Goal: Information Seeking & Learning: Learn about a topic

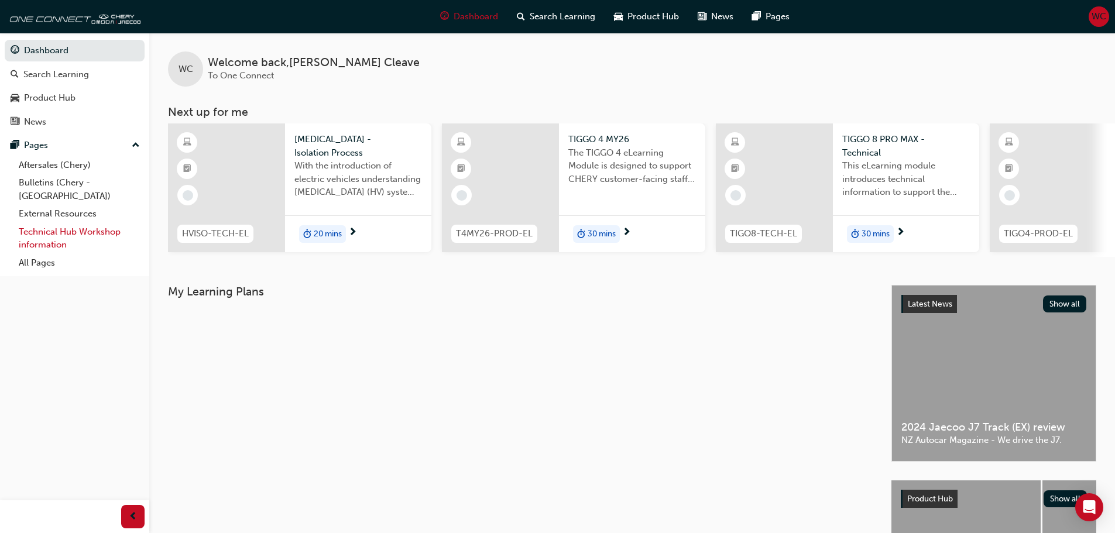
click at [40, 223] on link "Technical Hub Workshop information" at bounding box center [79, 238] width 131 height 31
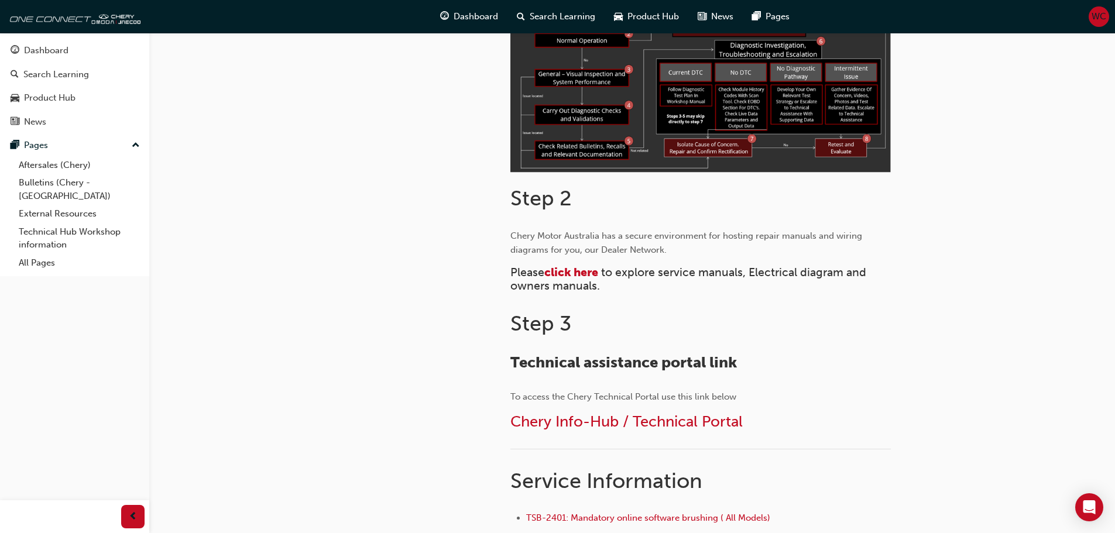
scroll to position [410, 0]
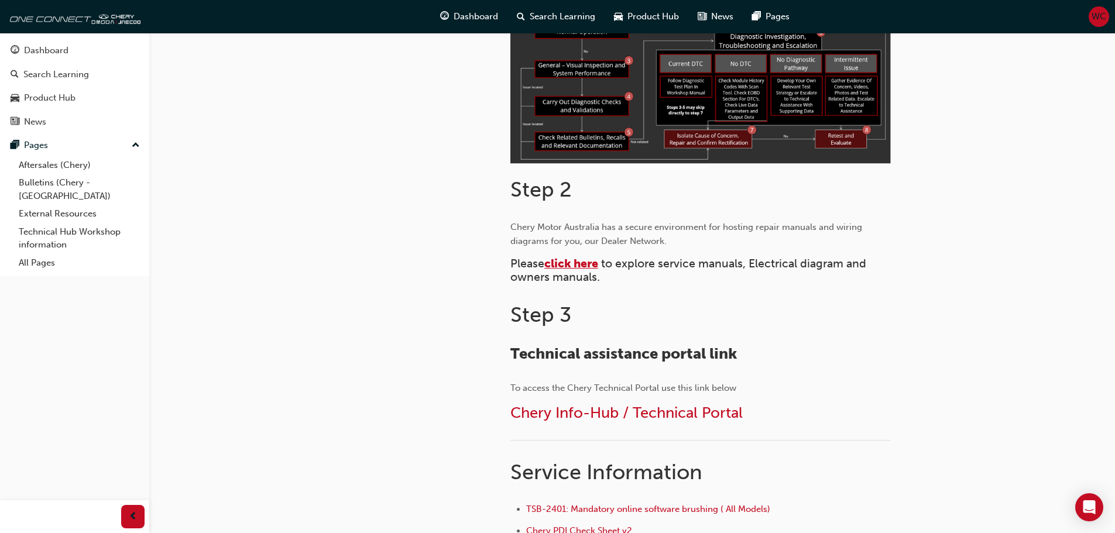
click at [575, 265] on span "click here" at bounding box center [571, 263] width 54 height 13
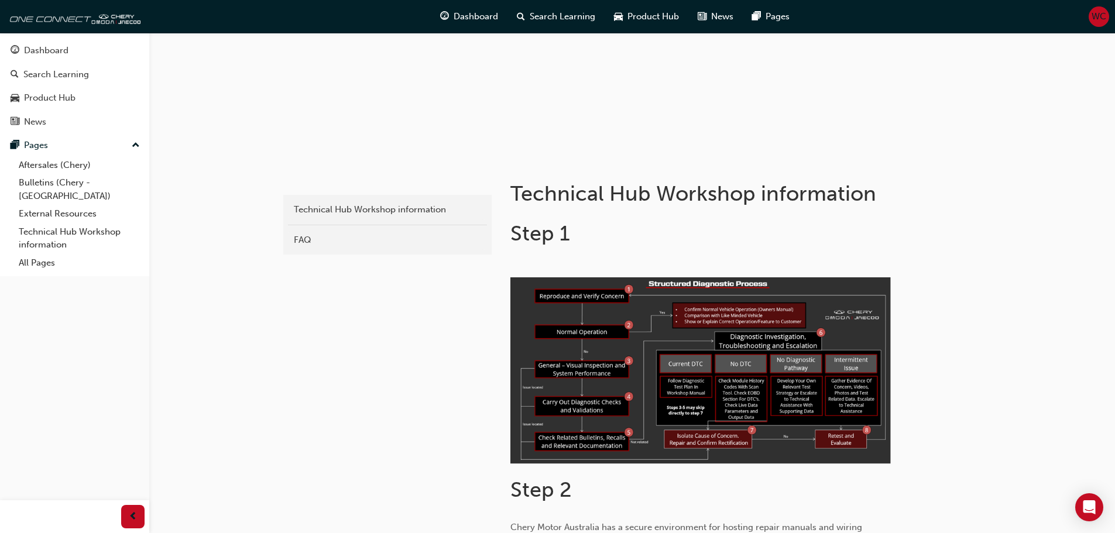
scroll to position [117, 0]
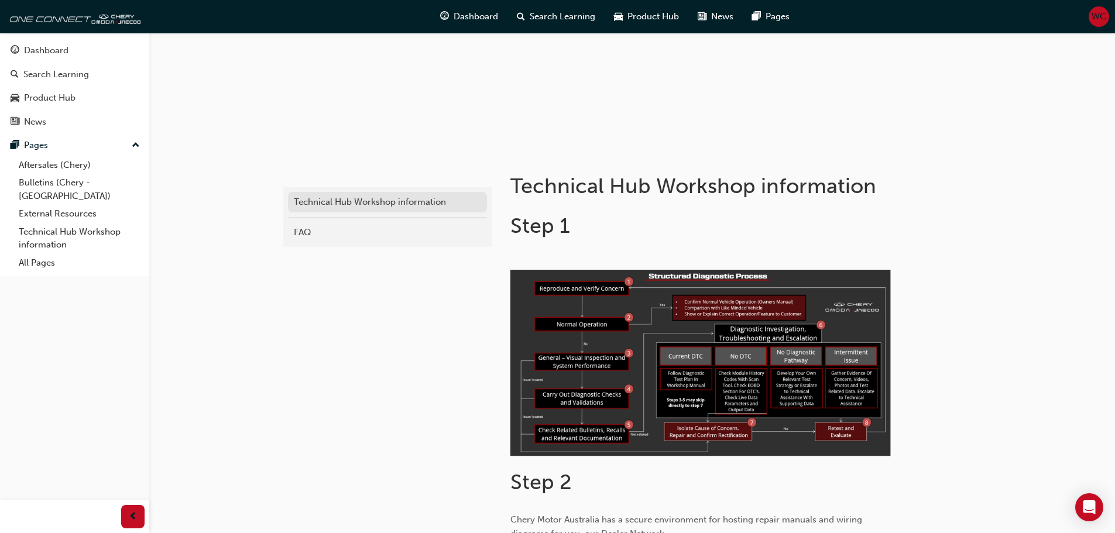
click at [375, 205] on div "Technical Hub Workshop information" at bounding box center [387, 201] width 187 height 13
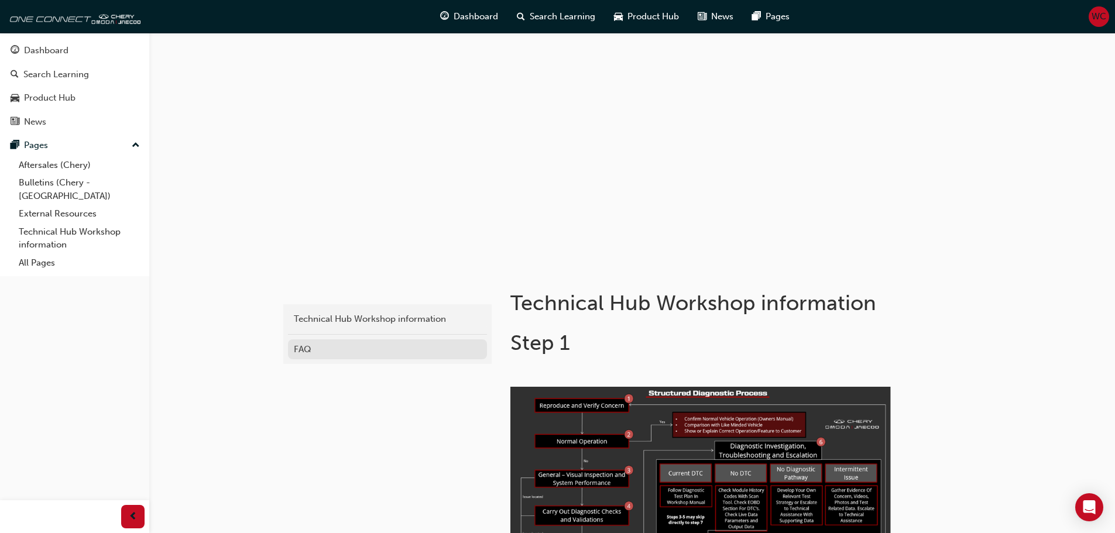
click at [307, 351] on div "FAQ" at bounding box center [387, 349] width 187 height 13
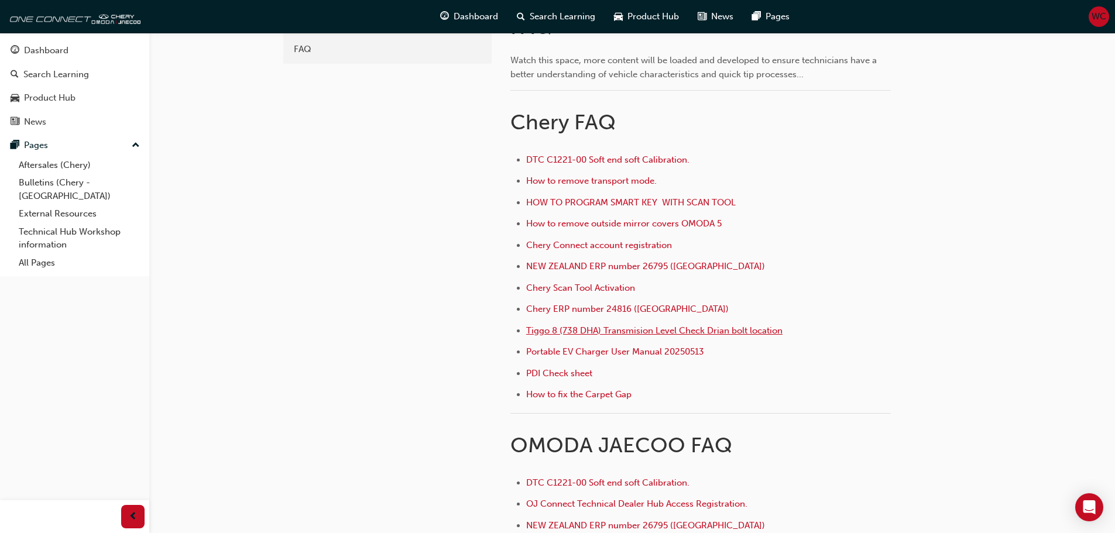
scroll to position [293, 0]
click at [583, 262] on span "NEW ZEALAND ERP number 26795 ([GEOGRAPHIC_DATA])" at bounding box center [645, 264] width 239 height 11
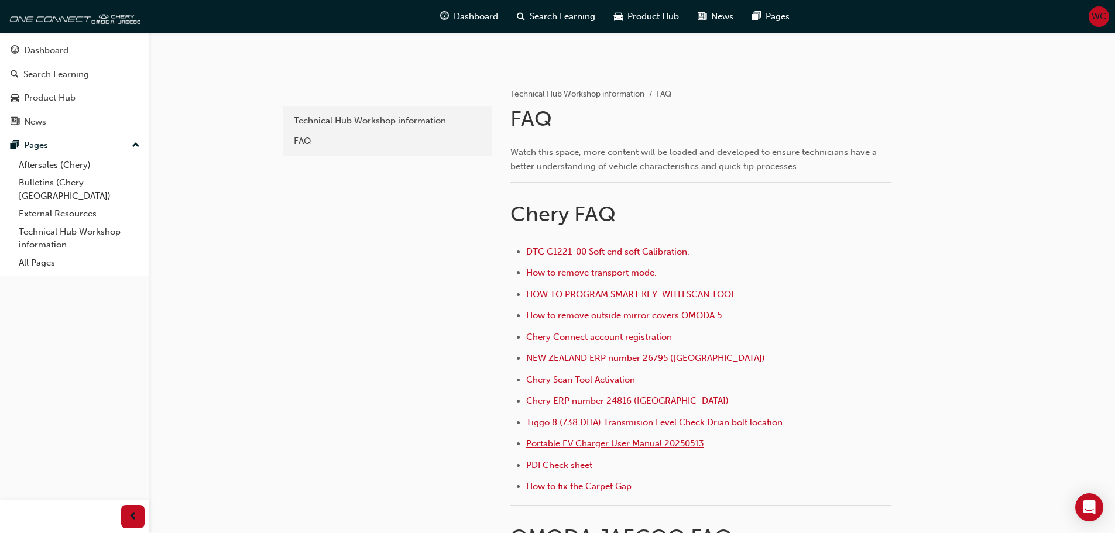
scroll to position [234, 0]
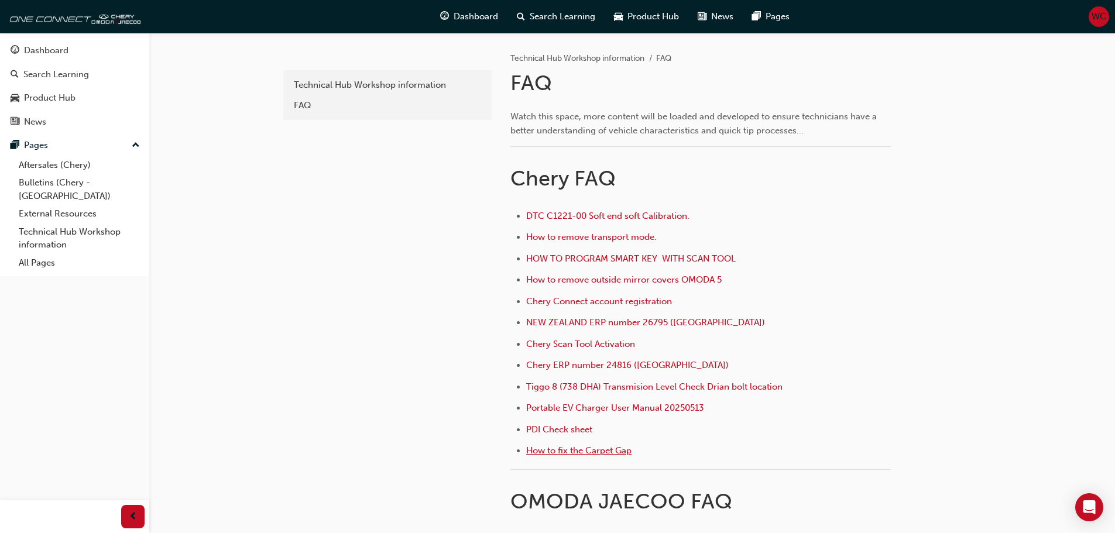
click at [582, 451] on span "How to fix the Carpet Gap" at bounding box center [578, 450] width 105 height 11
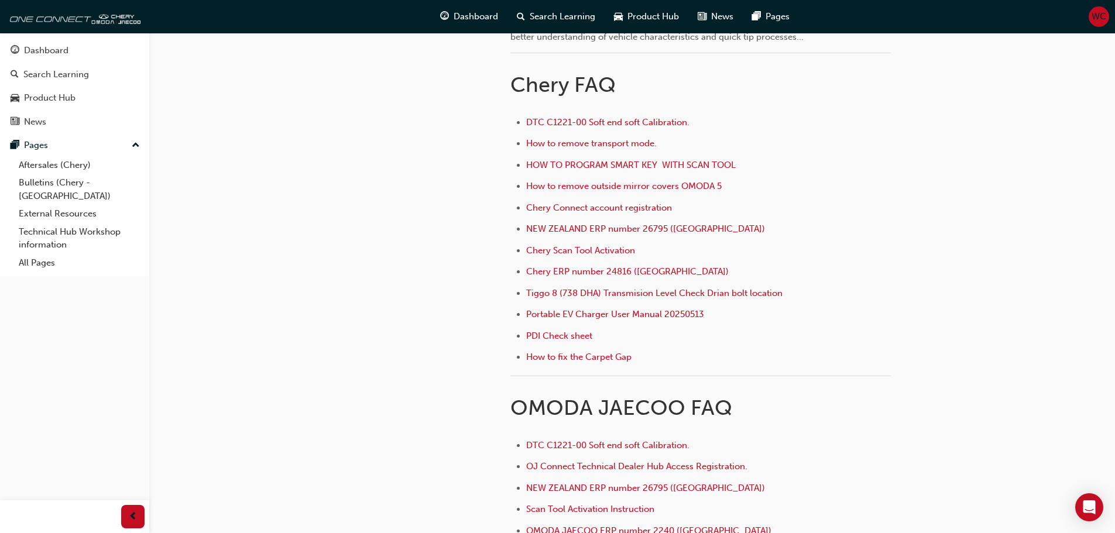
scroll to position [351, 0]
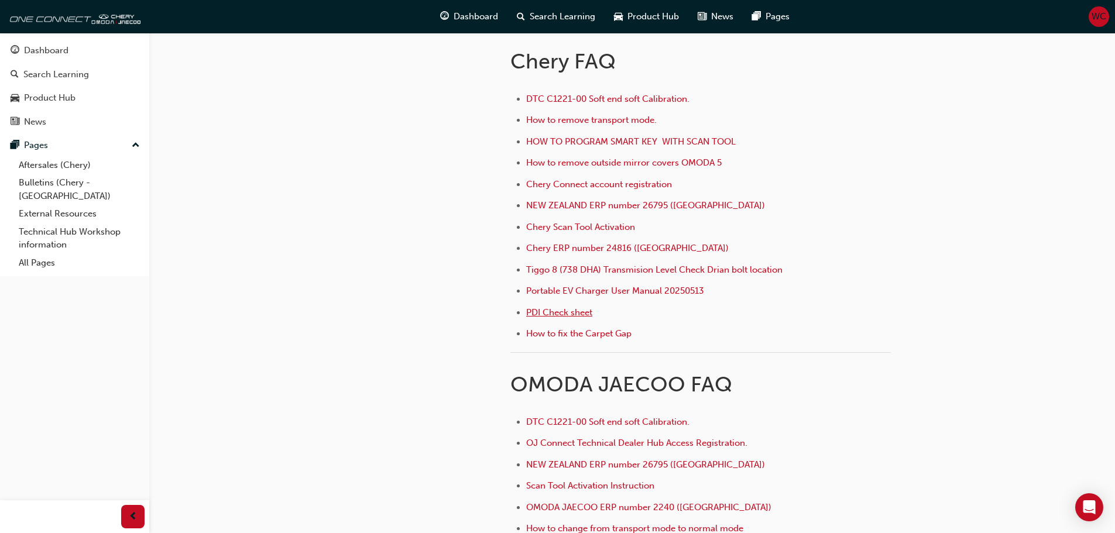
click at [561, 314] on span "PDI Check sheet" at bounding box center [559, 312] width 66 height 11
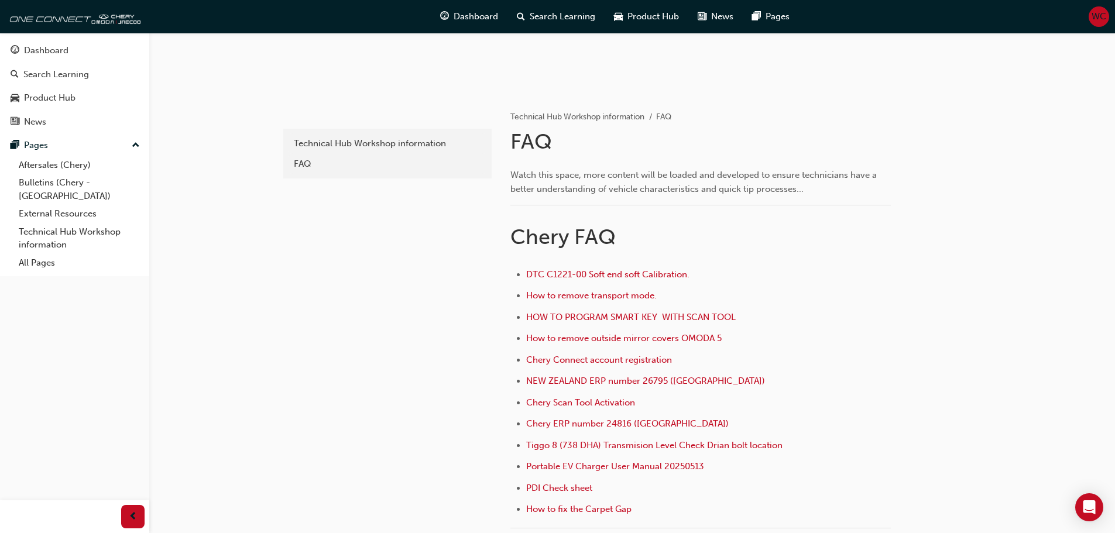
scroll to position [234, 0]
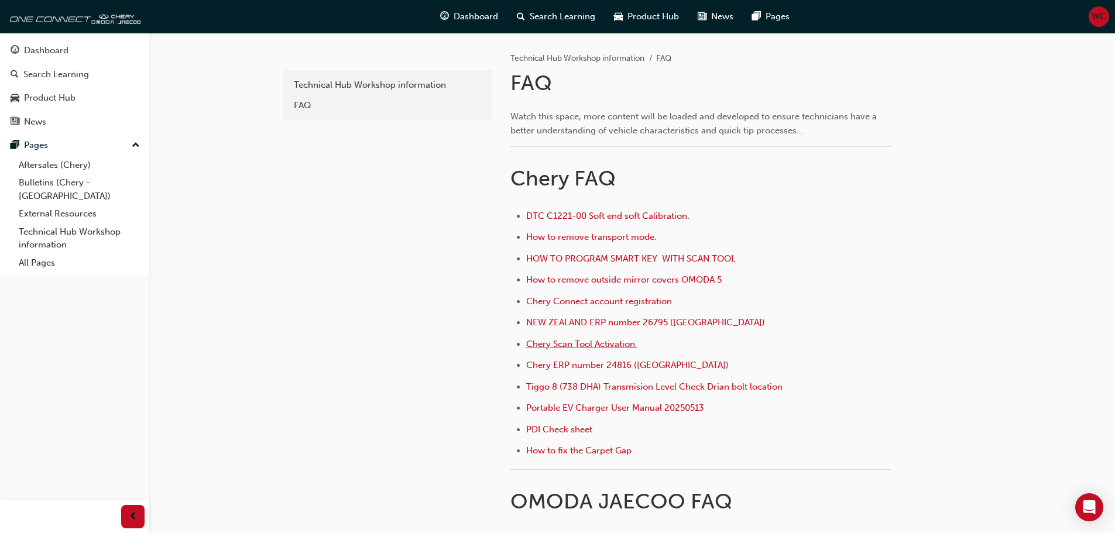
click at [551, 345] on span "Chery Scan Tool Activation ﻿" at bounding box center [581, 344] width 111 height 11
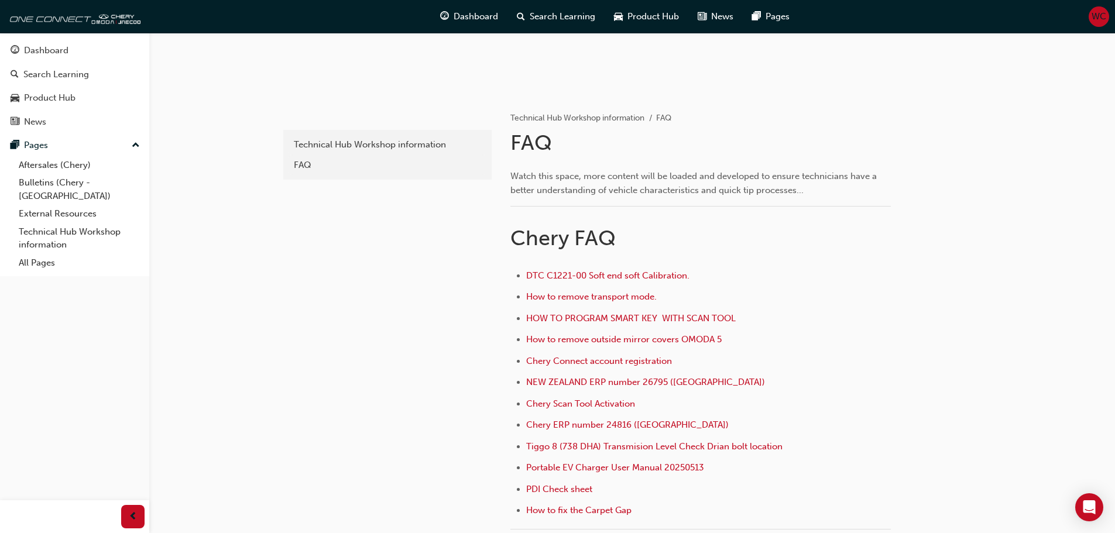
scroll to position [176, 0]
click at [564, 317] on span "HOW TO PROGRAM SMART KEY WITH SCAN TOOL" at bounding box center [631, 317] width 210 height 11
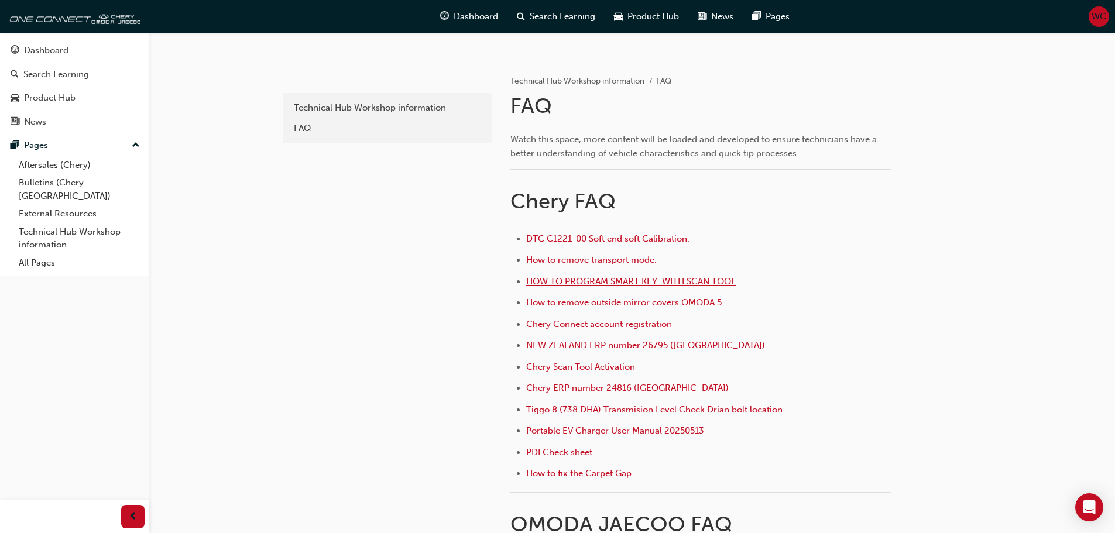
scroll to position [234, 0]
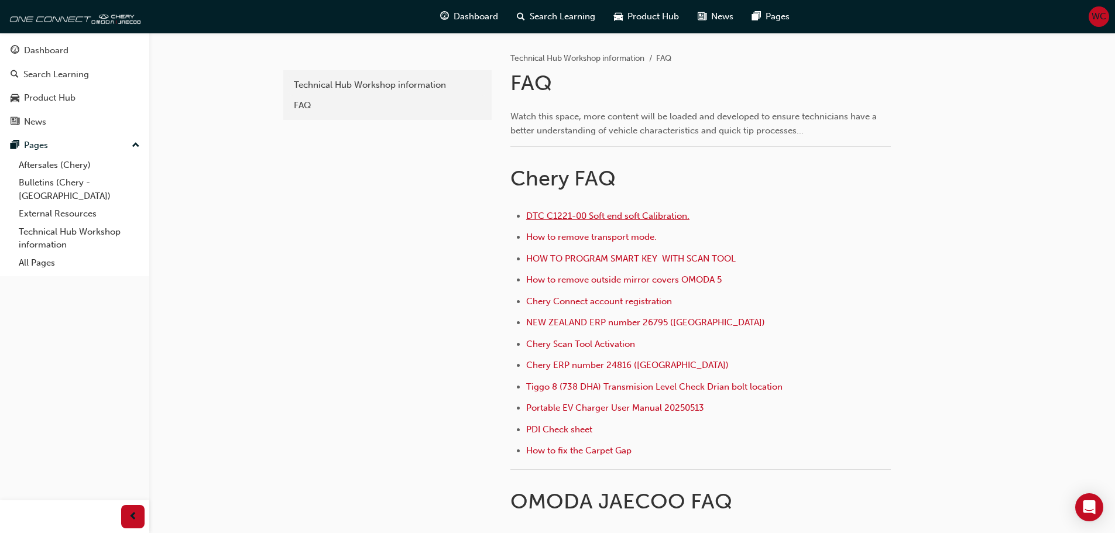
click at [597, 216] on span "DTC C1221-00 Soft end soft Calibration." at bounding box center [607, 216] width 163 height 11
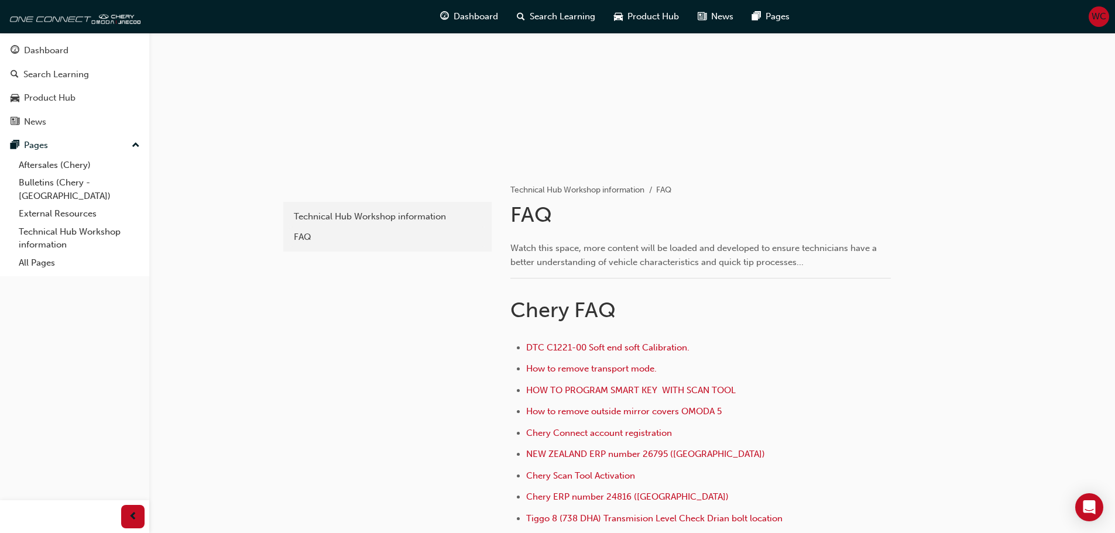
scroll to position [117, 0]
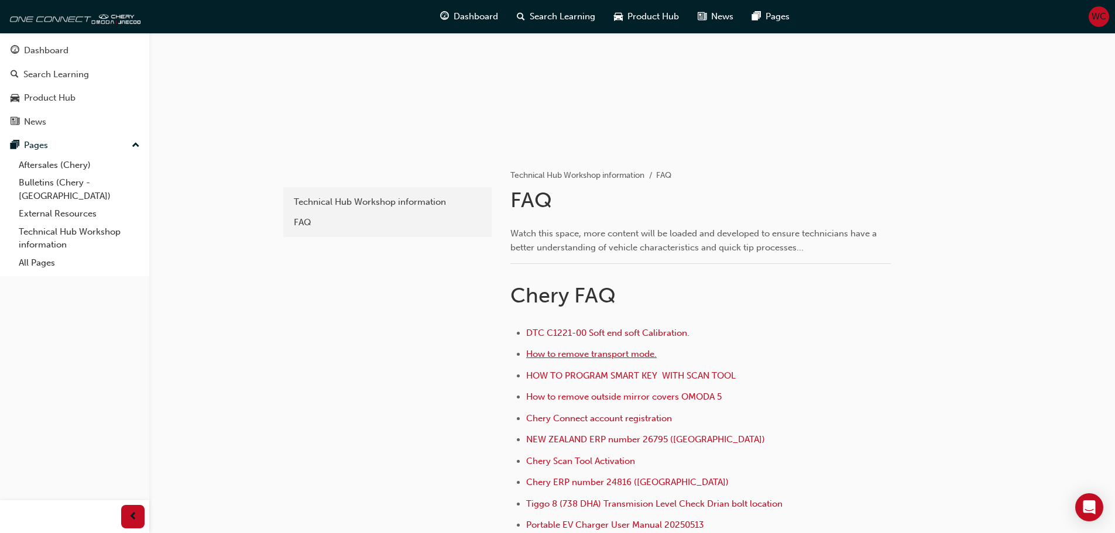
click at [554, 358] on span "How to remove transport mode." at bounding box center [591, 354] width 131 height 11
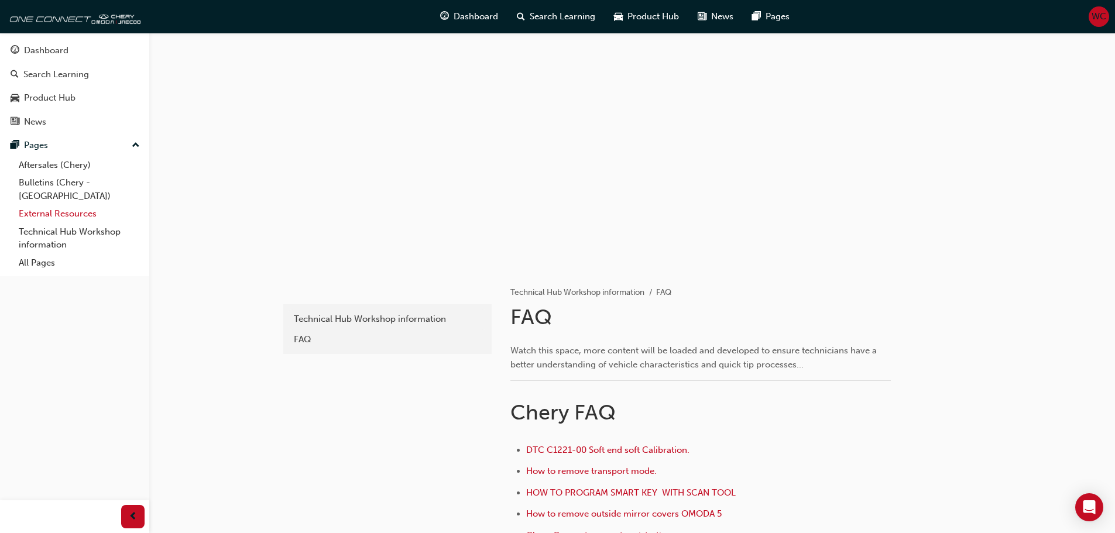
click at [41, 205] on link "External Resources" at bounding box center [79, 214] width 131 height 18
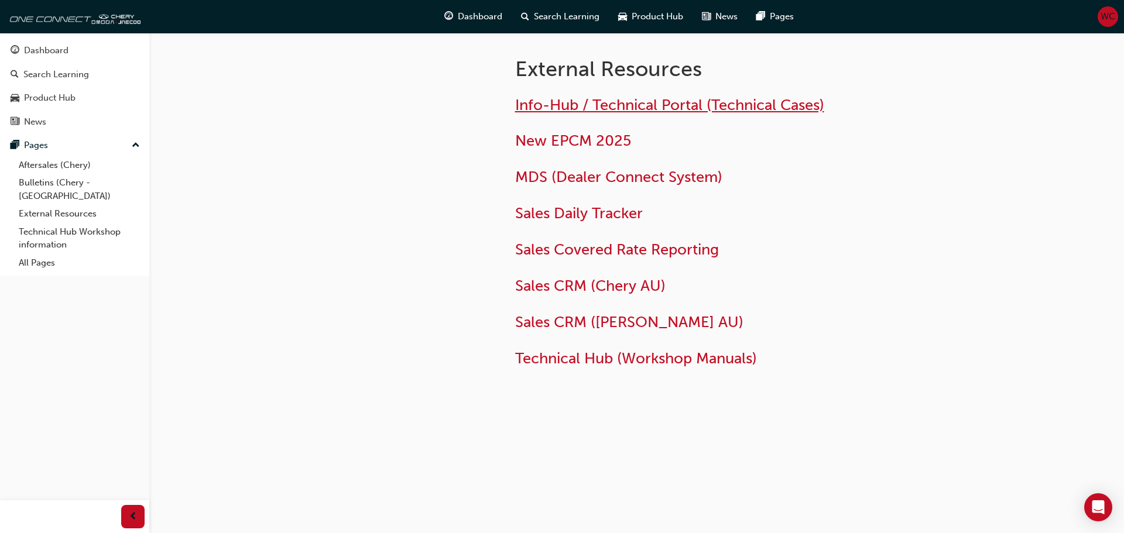
click at [641, 105] on span "Info-Hub / Technical Portal (Technical Cases)" at bounding box center [669, 105] width 309 height 18
click at [578, 139] on span "New EPCM 2025" at bounding box center [573, 141] width 116 height 18
click at [548, 215] on span "Sales Daily Tracker" at bounding box center [579, 213] width 128 height 18
click at [52, 183] on link "Bulletins (Chery - [GEOGRAPHIC_DATA])" at bounding box center [79, 189] width 131 height 31
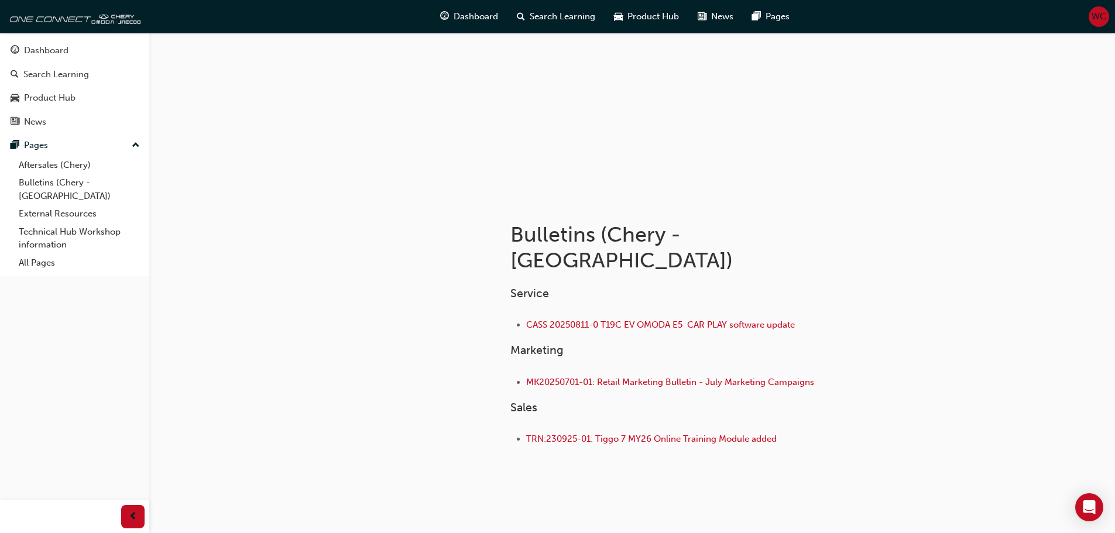
scroll to position [72, 0]
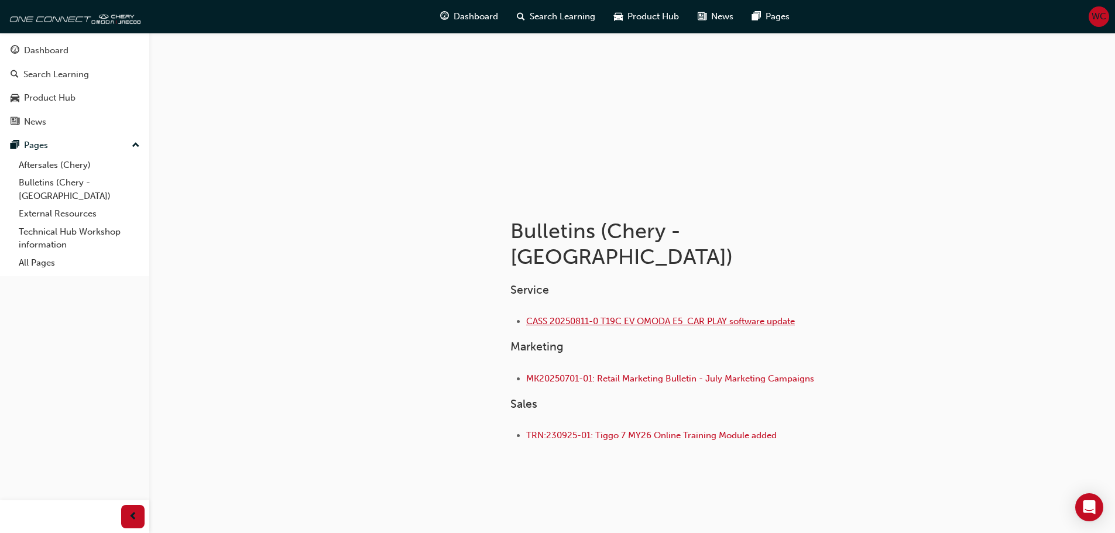
click at [572, 316] on span "CASS 20250811-0 T19C EV OMODA E5 CAR PLAY software update" at bounding box center [660, 321] width 269 height 11
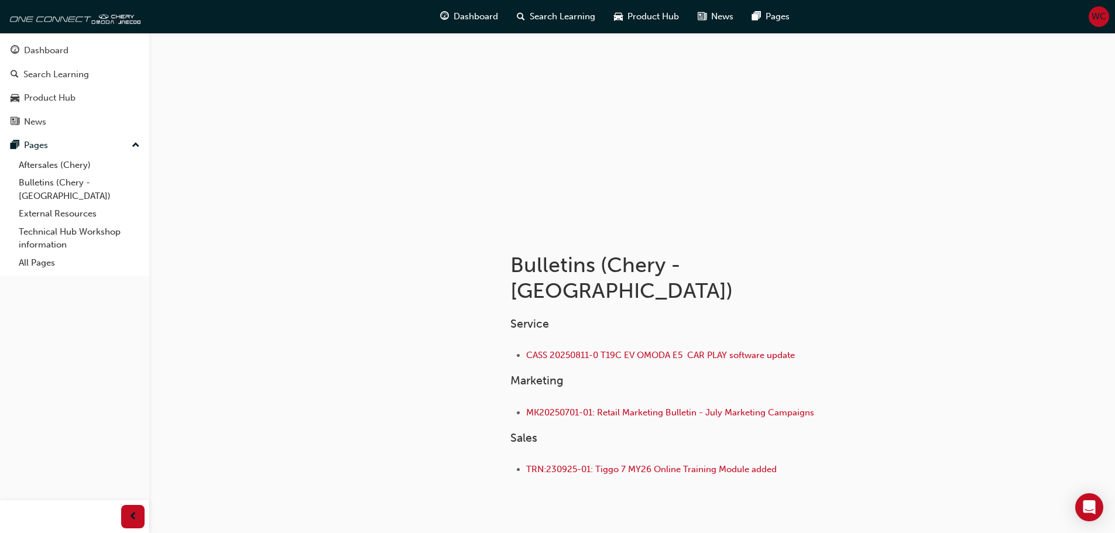
scroll to position [72, 0]
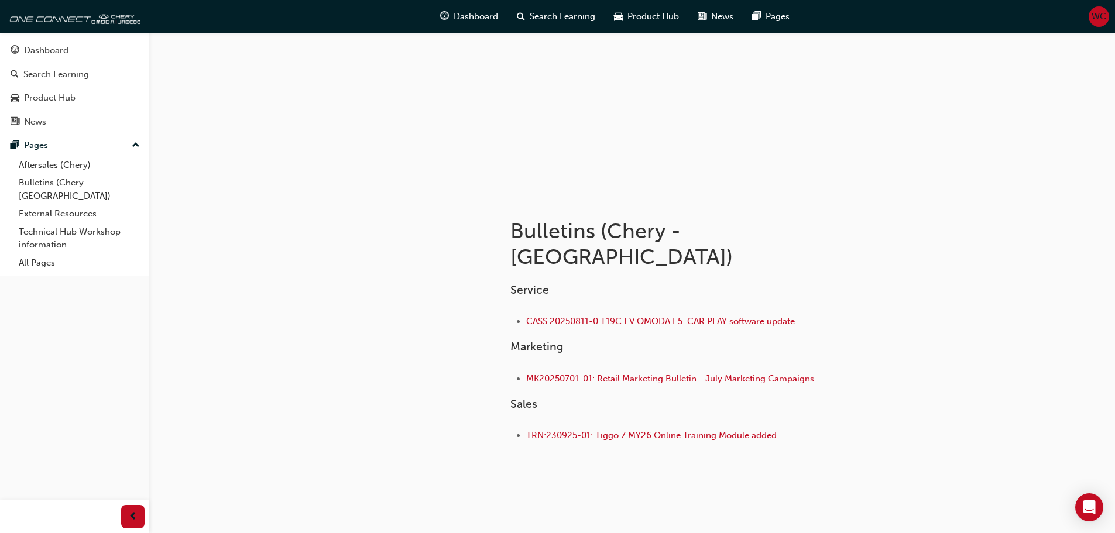
click at [588, 430] on span "TRN:230925-01: Tiggo 7 MY26 Online Training Module added" at bounding box center [651, 435] width 250 height 11
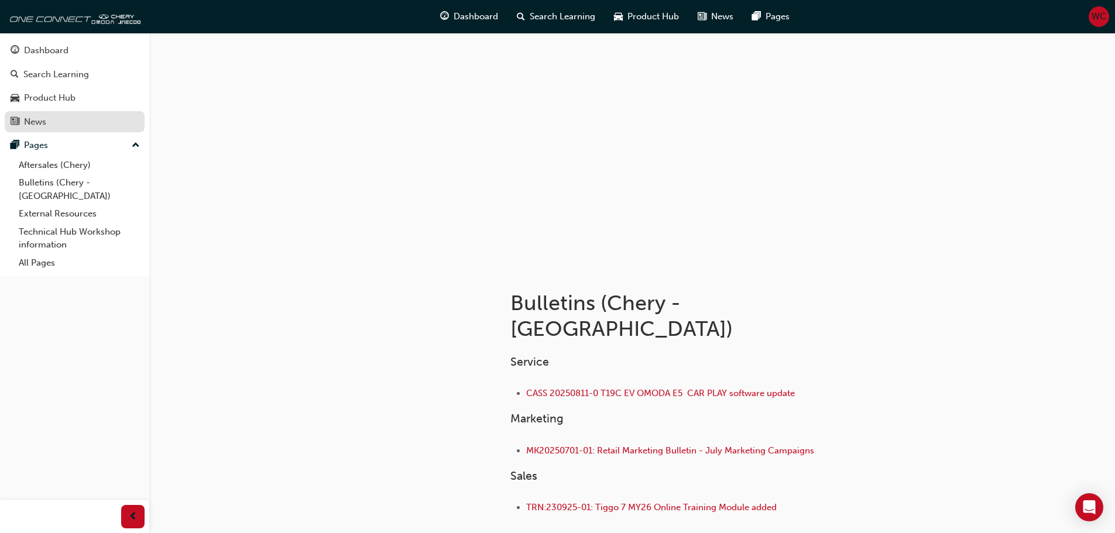
click at [36, 122] on div "News" at bounding box center [35, 121] width 22 height 13
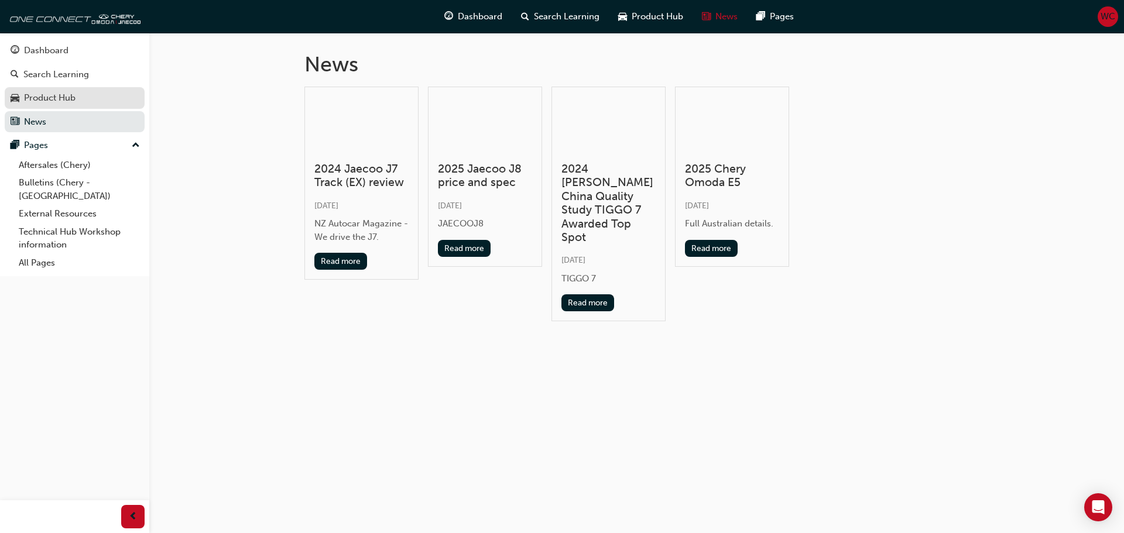
click at [46, 97] on div "Product Hub" at bounding box center [50, 97] width 52 height 13
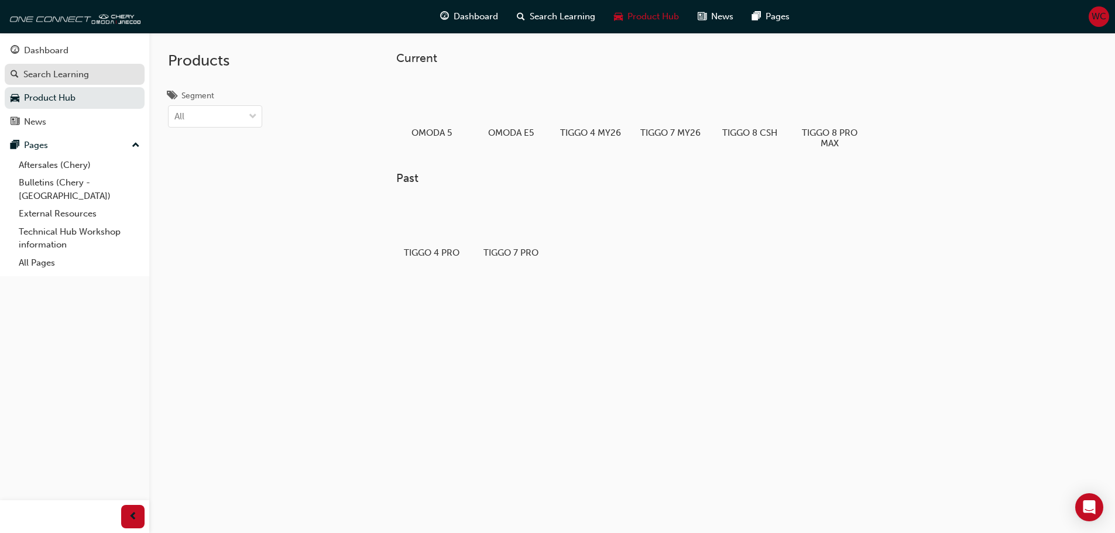
click at [54, 80] on div "Search Learning" at bounding box center [56, 74] width 66 height 13
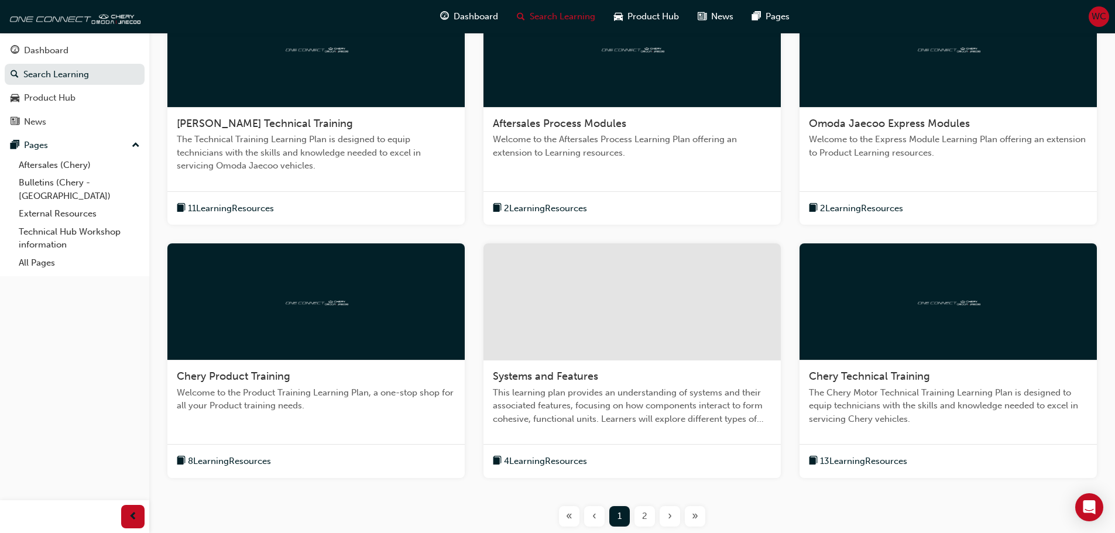
scroll to position [293, 0]
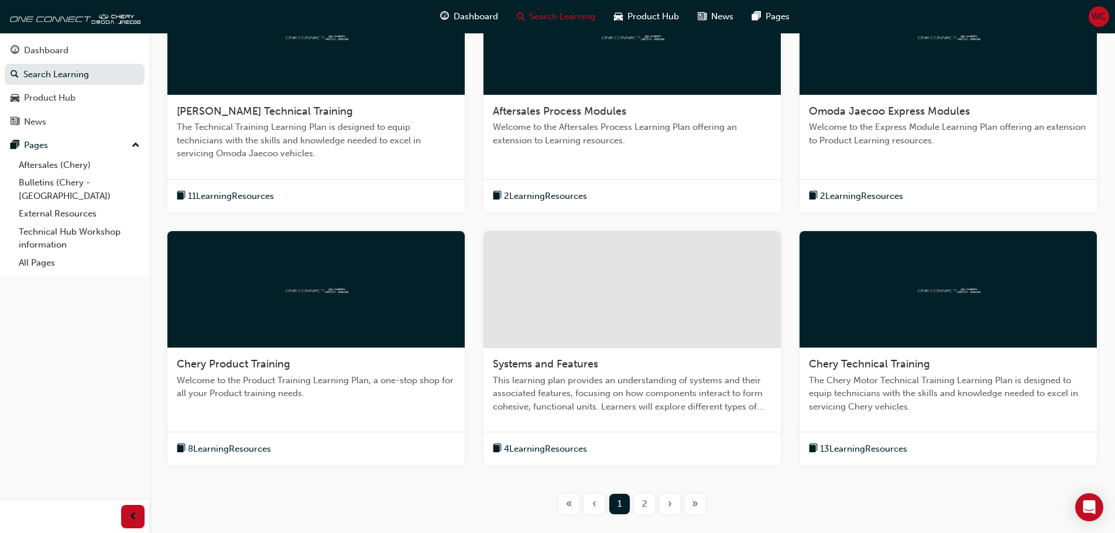
click at [857, 450] on span "13 Learning Resources" at bounding box center [863, 448] width 87 height 13
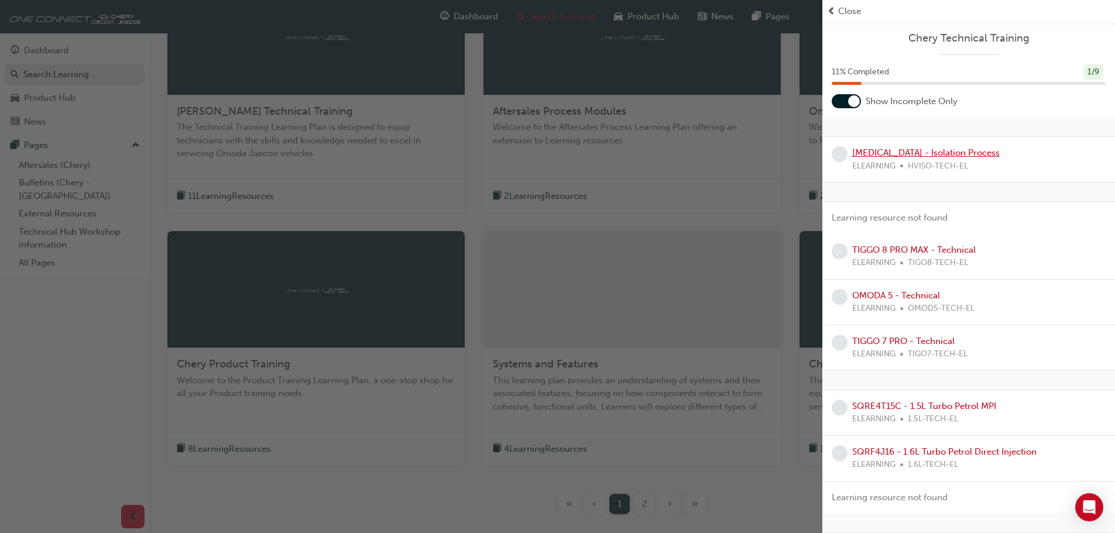
click at [878, 155] on link "[MEDICAL_DATA] - Isolation Process" at bounding box center [925, 152] width 147 height 11
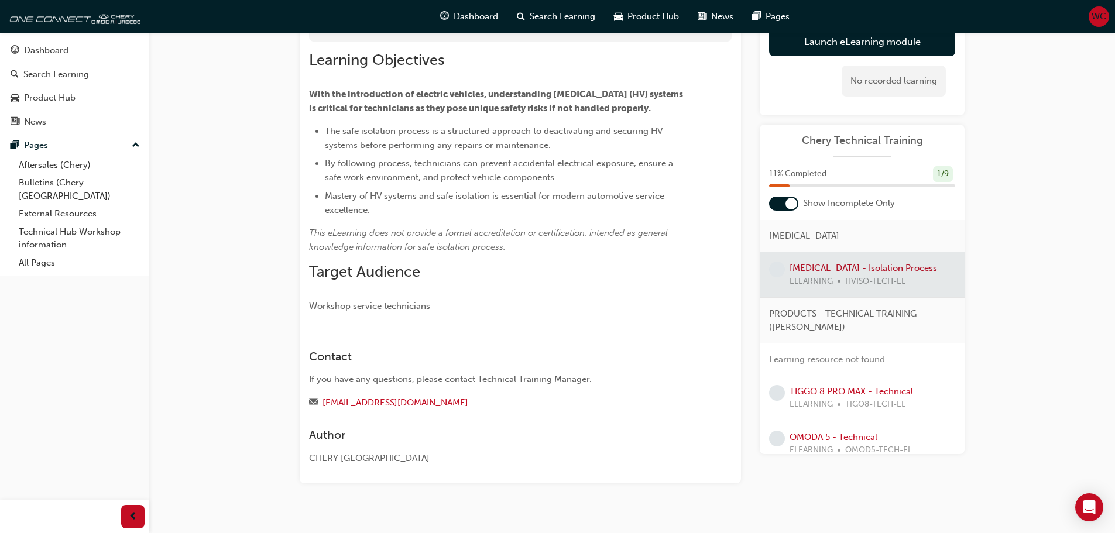
click at [812, 273] on div at bounding box center [862, 274] width 205 height 45
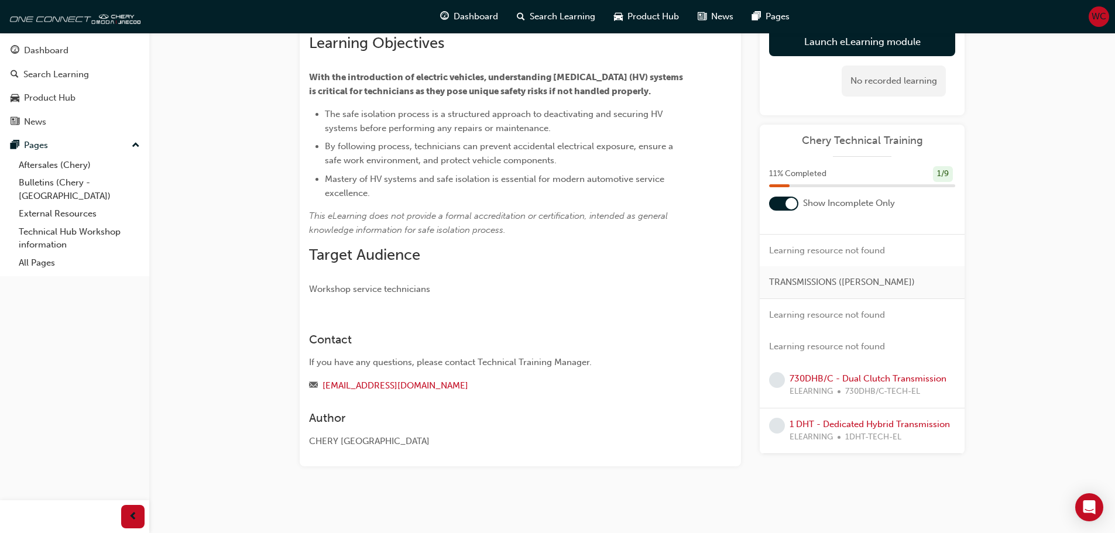
scroll to position [428, 0]
click at [823, 419] on link "1 DHT - Dedicated Hybrid Transmission" at bounding box center [870, 424] width 160 height 11
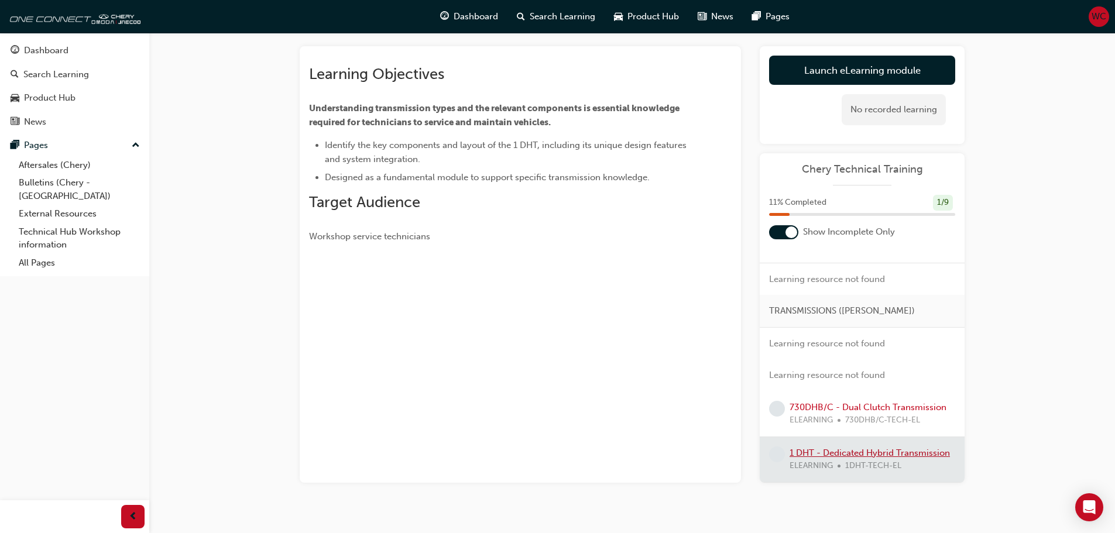
scroll to position [76, 0]
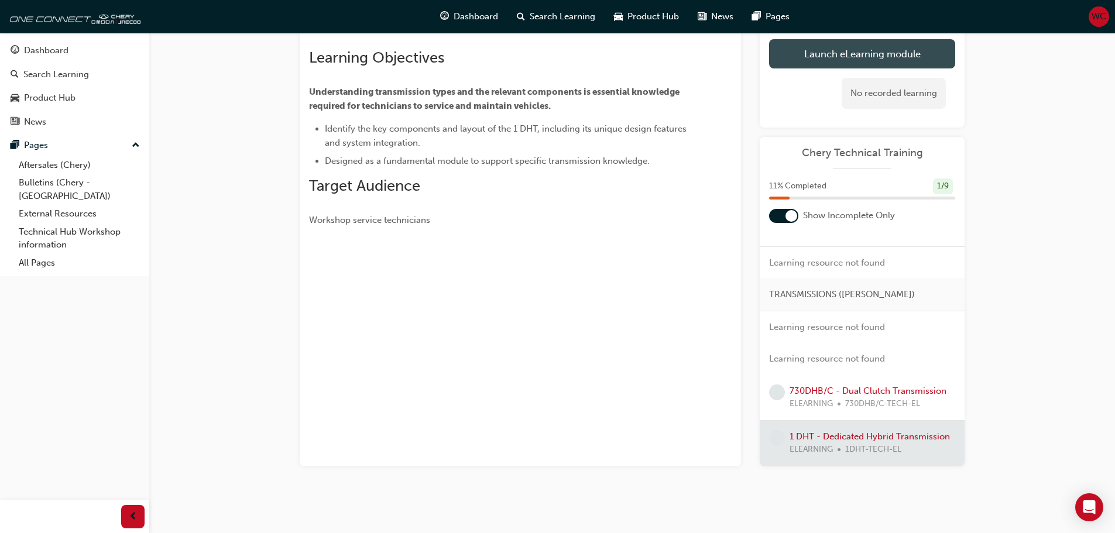
click at [855, 54] on link "Launch eLearning module" at bounding box center [862, 53] width 186 height 29
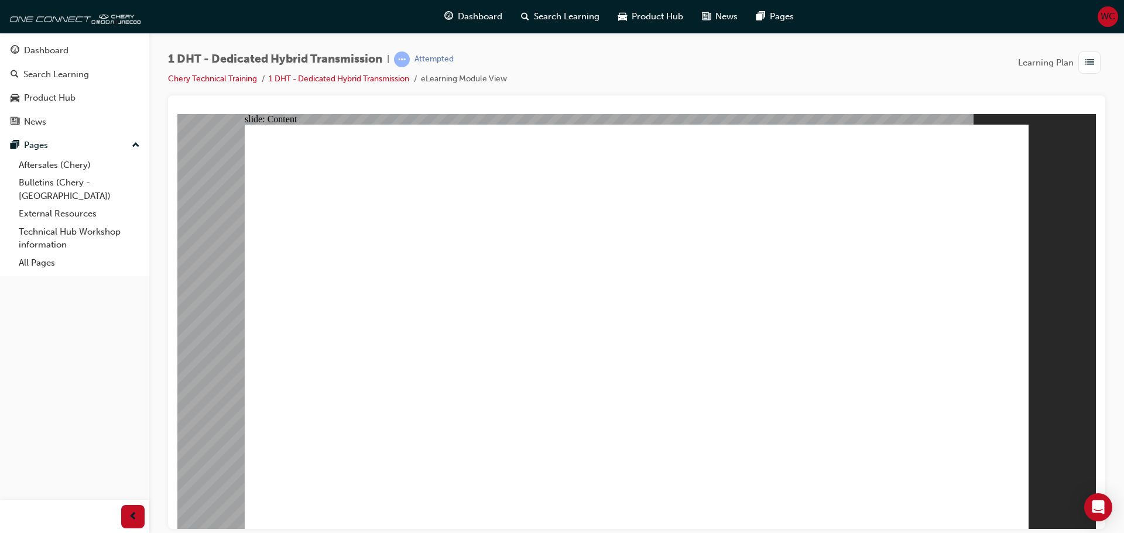
type input "24"
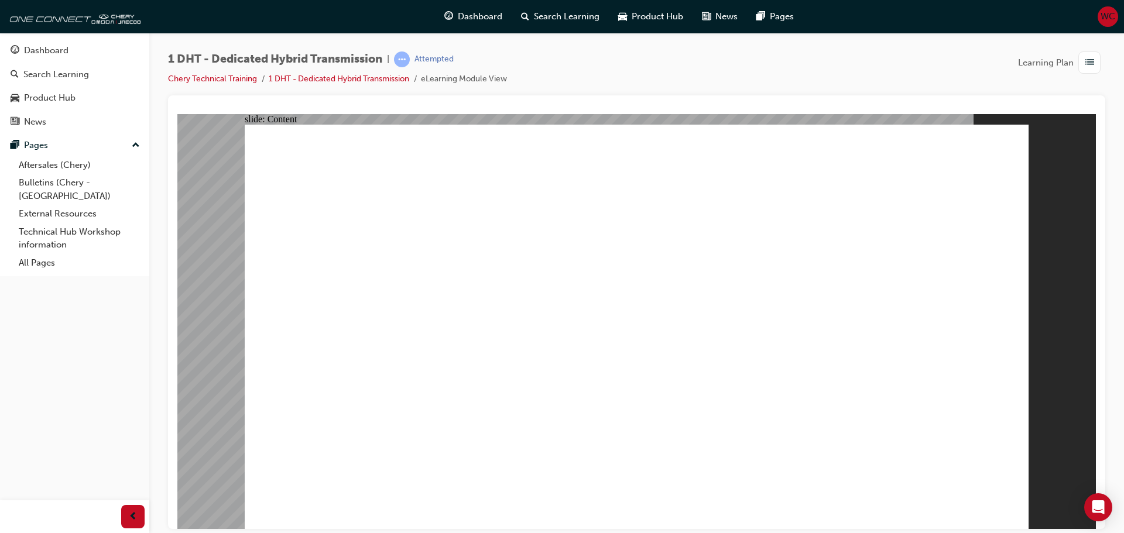
drag, startPoint x: 853, startPoint y: 461, endPoint x: 989, endPoint y: 465, distance: 136.4
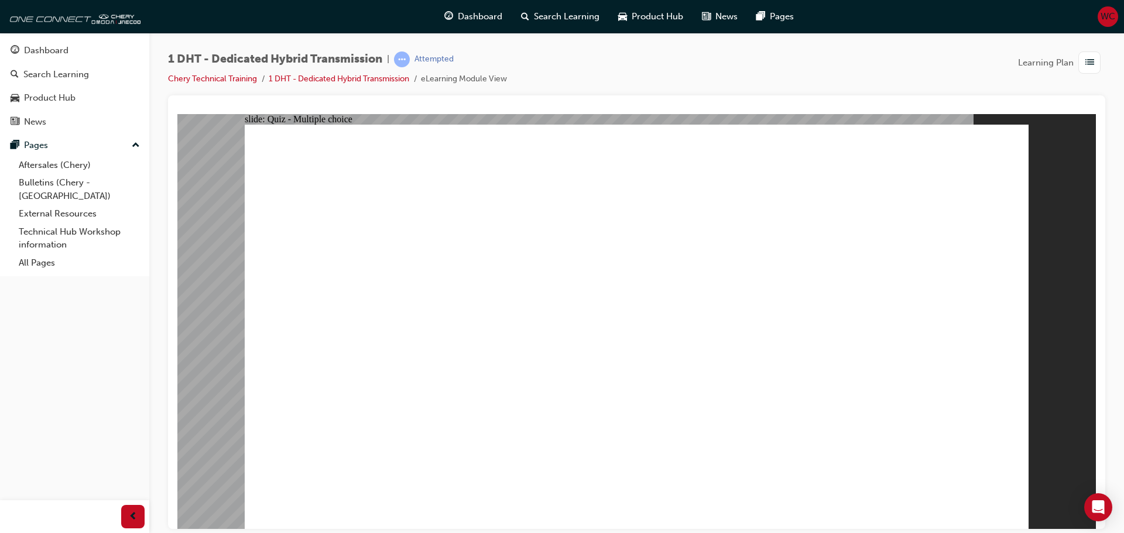
radio input "true"
drag, startPoint x: 842, startPoint y: 427, endPoint x: 920, endPoint y: 225, distance: 217.2
drag, startPoint x: 629, startPoint y: 417, endPoint x: 636, endPoint y: 235, distance: 182.1
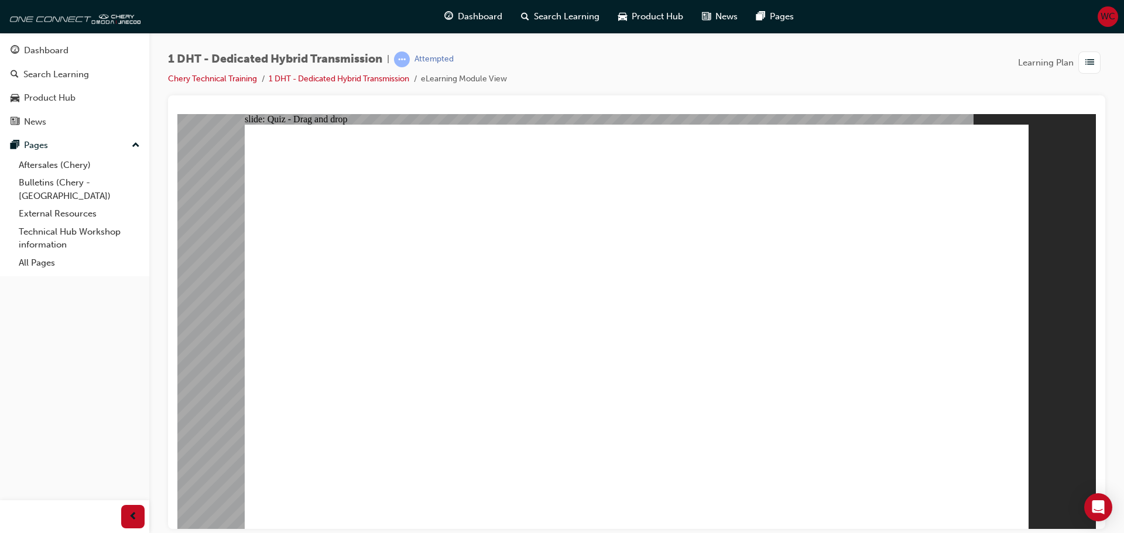
drag, startPoint x: 705, startPoint y: 421, endPoint x: 919, endPoint y: 231, distance: 285.6
drag, startPoint x: 776, startPoint y: 436, endPoint x: 685, endPoint y: 239, distance: 217.1
drag, startPoint x: 387, startPoint y: 429, endPoint x: 621, endPoint y: 245, distance: 297.5
drag, startPoint x: 479, startPoint y: 425, endPoint x: 608, endPoint y: 259, distance: 210.3
drag, startPoint x: 550, startPoint y: 437, endPoint x: 706, endPoint y: 246, distance: 246.2
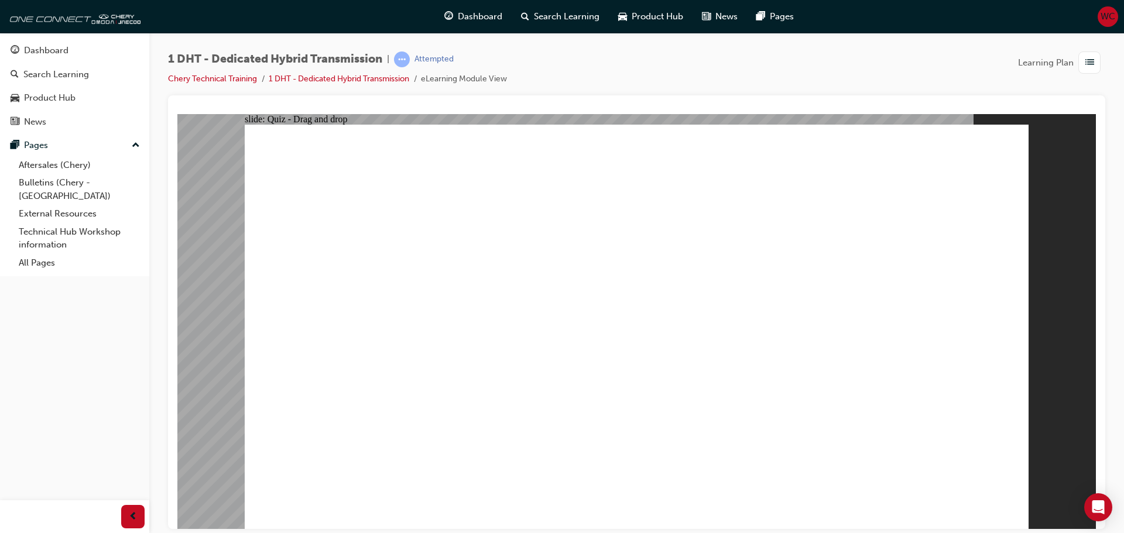
radio input "true"
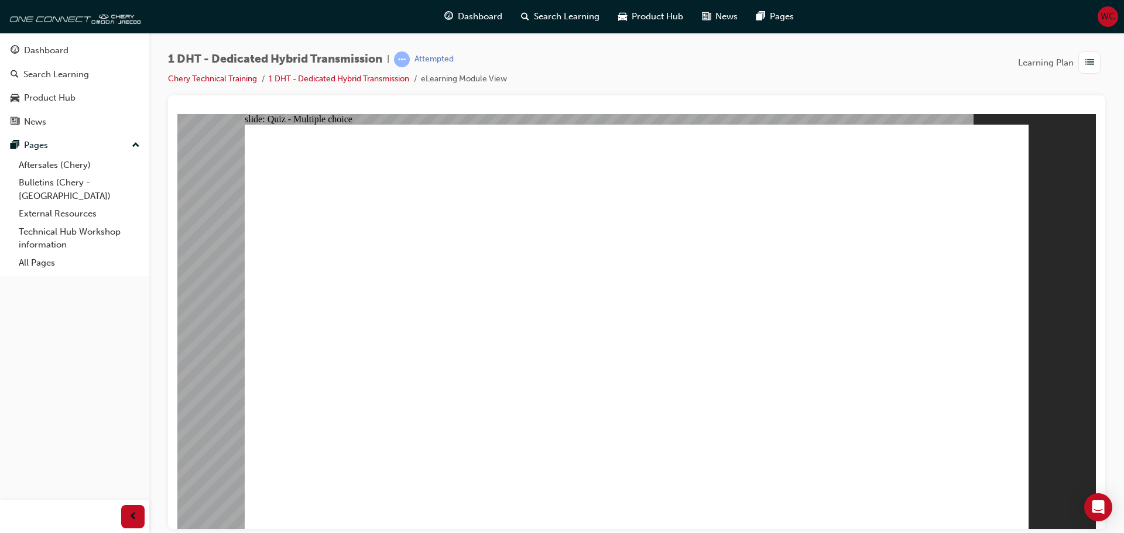
radio input "true"
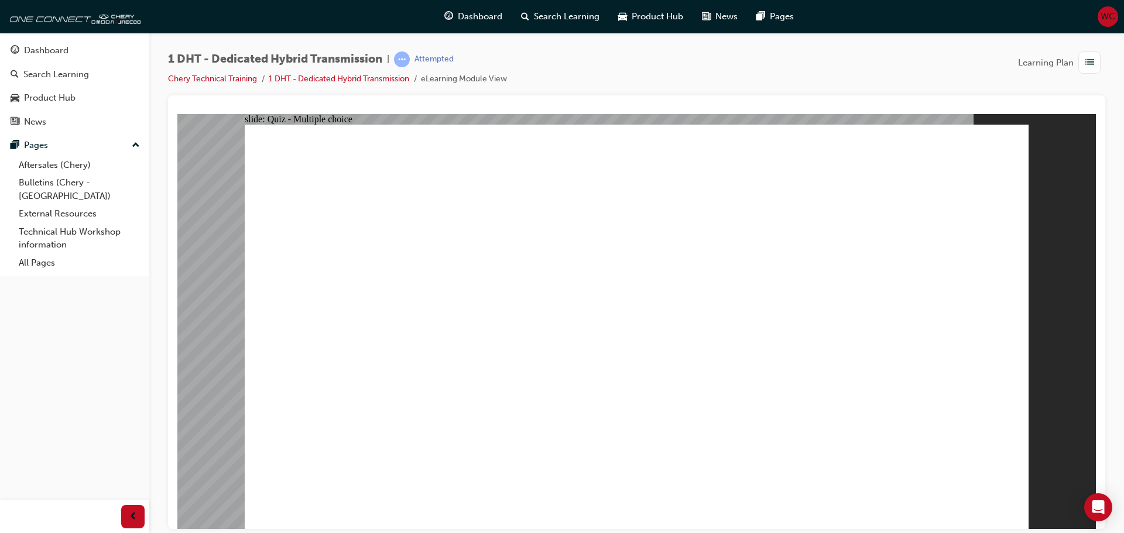
checkbox input "true"
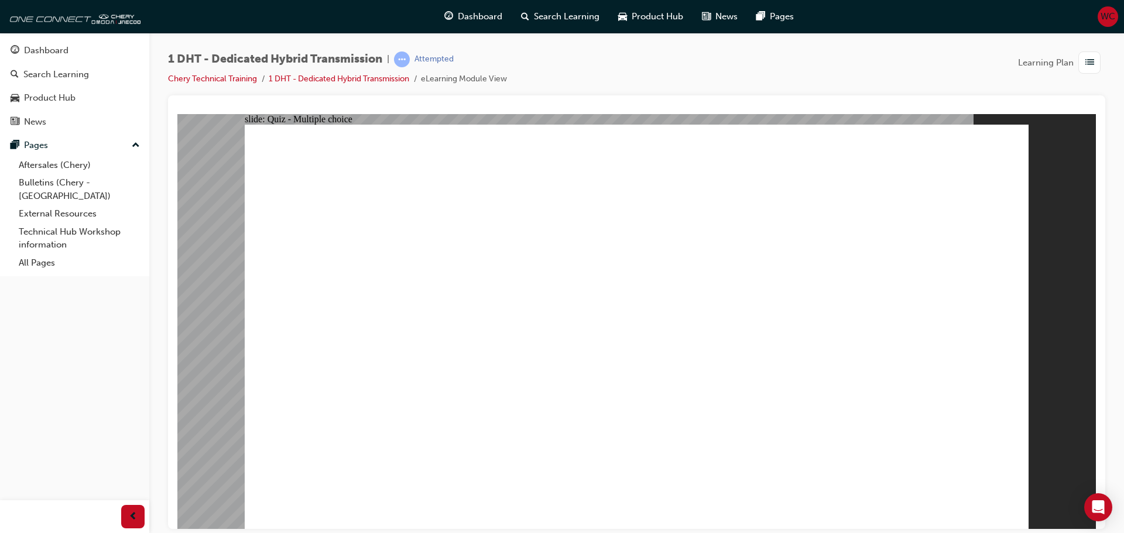
radio input "true"
drag, startPoint x: 375, startPoint y: 431, endPoint x: 602, endPoint y: 231, distance: 302.3
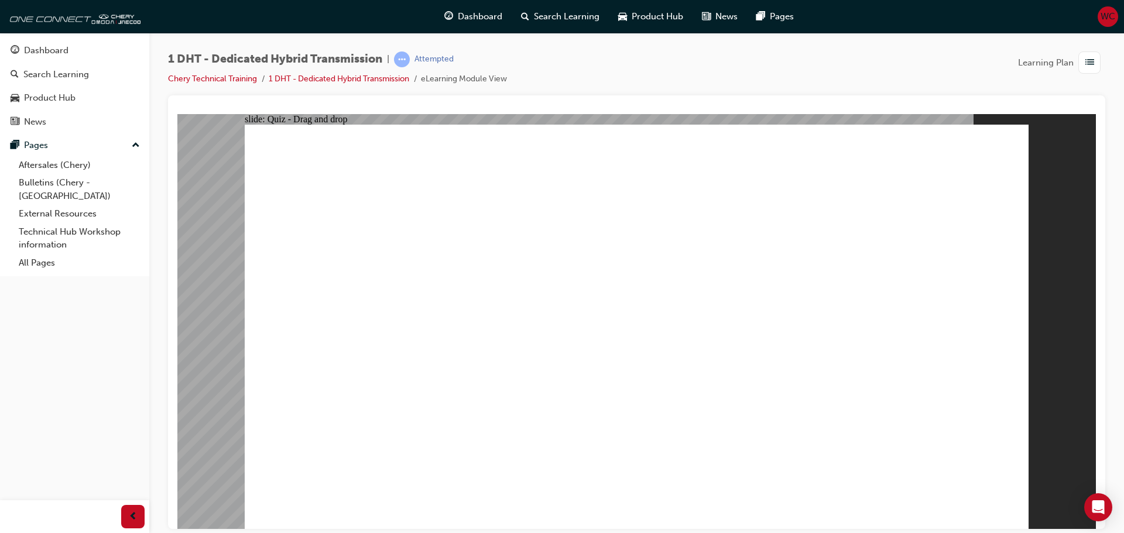
drag, startPoint x: 493, startPoint y: 406, endPoint x: 572, endPoint y: 256, distance: 169.7
drag, startPoint x: 556, startPoint y: 407, endPoint x: 588, endPoint y: 266, distance: 144.0
drag, startPoint x: 632, startPoint y: 401, endPoint x: 647, endPoint y: 290, distance: 111.7
drag, startPoint x: 759, startPoint y: 420, endPoint x: 705, endPoint y: 263, distance: 165.6
drag, startPoint x: 682, startPoint y: 423, endPoint x: 853, endPoint y: 217, distance: 267.3
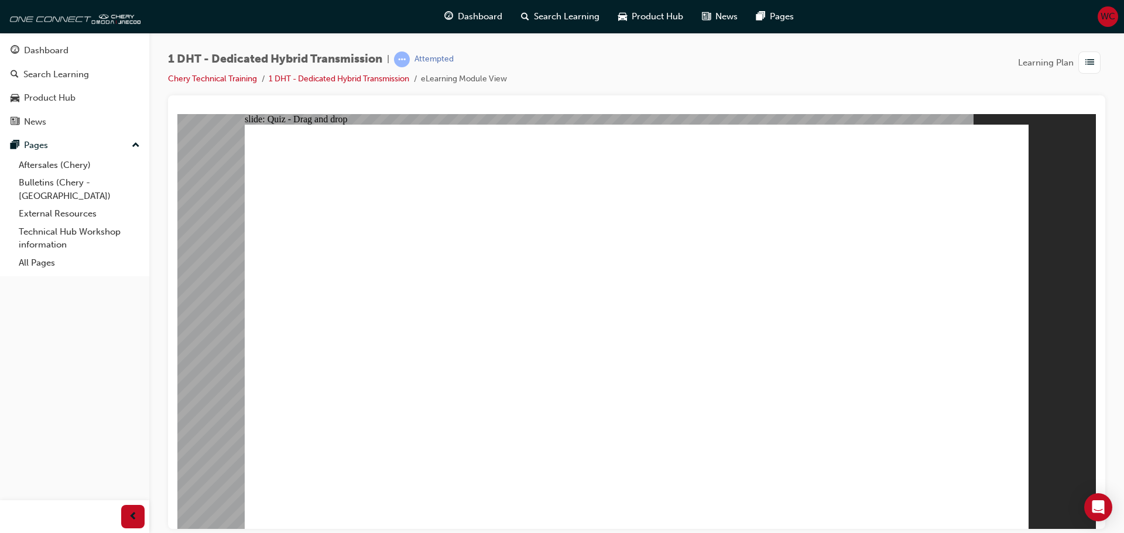
drag, startPoint x: 837, startPoint y: 402, endPoint x: 912, endPoint y: 241, distance: 177.8
radio input "true"
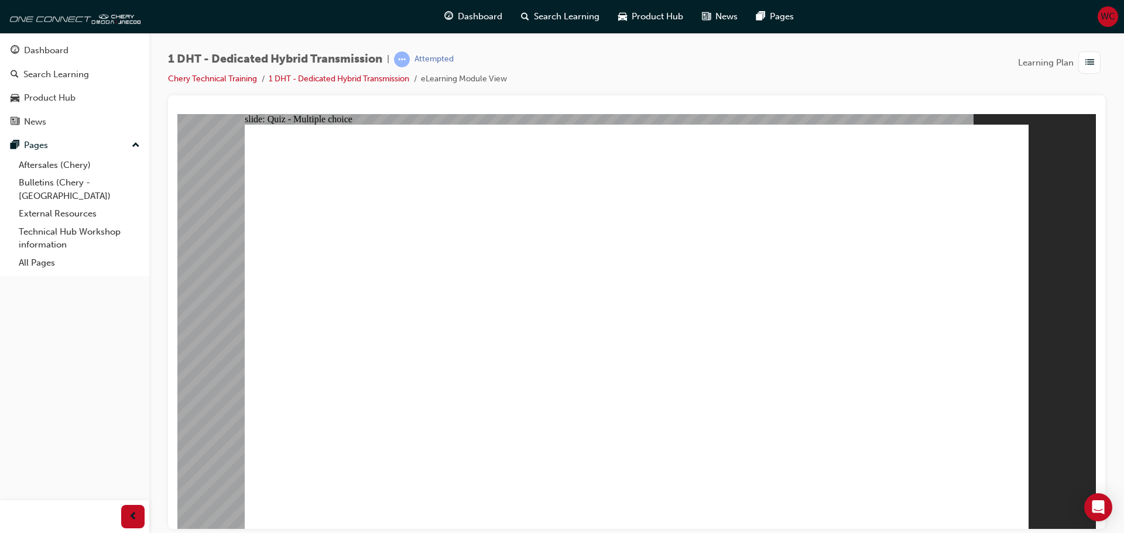
radio input "true"
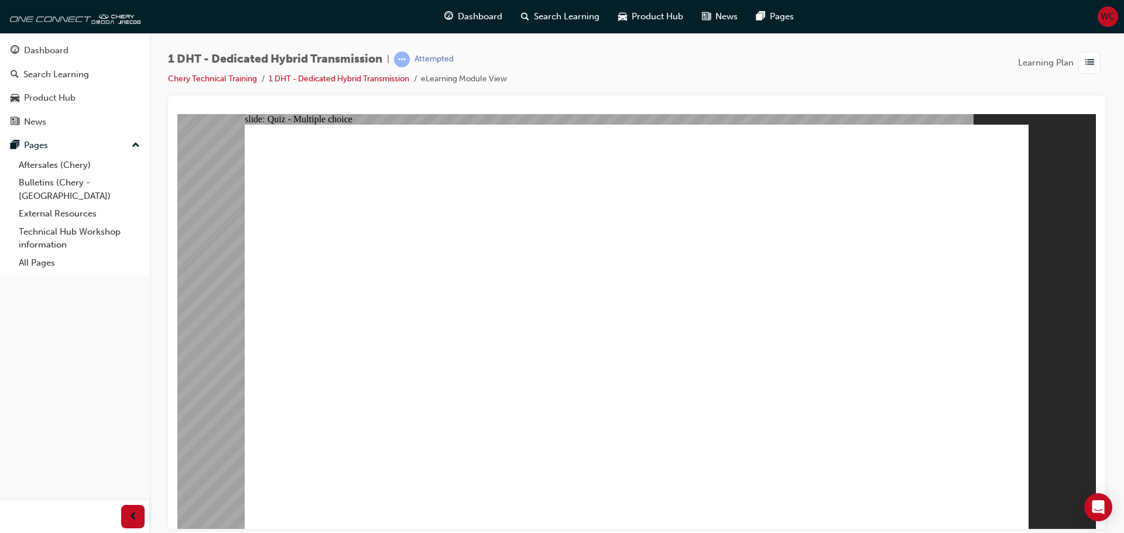
checkbox input "true"
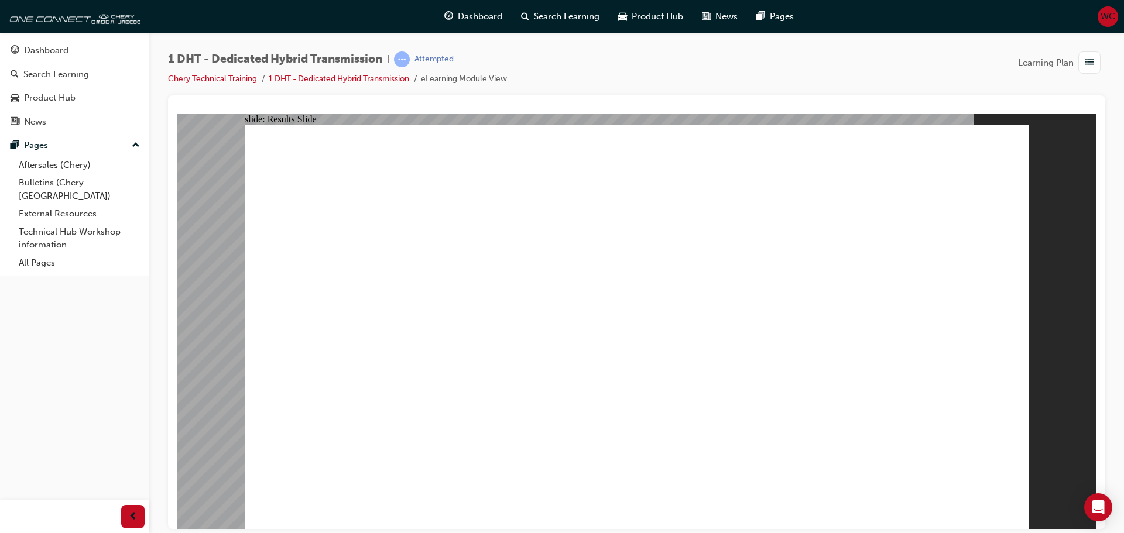
radio input "true"
drag, startPoint x: 541, startPoint y: 392, endPoint x: 522, endPoint y: 381, distance: 21.8
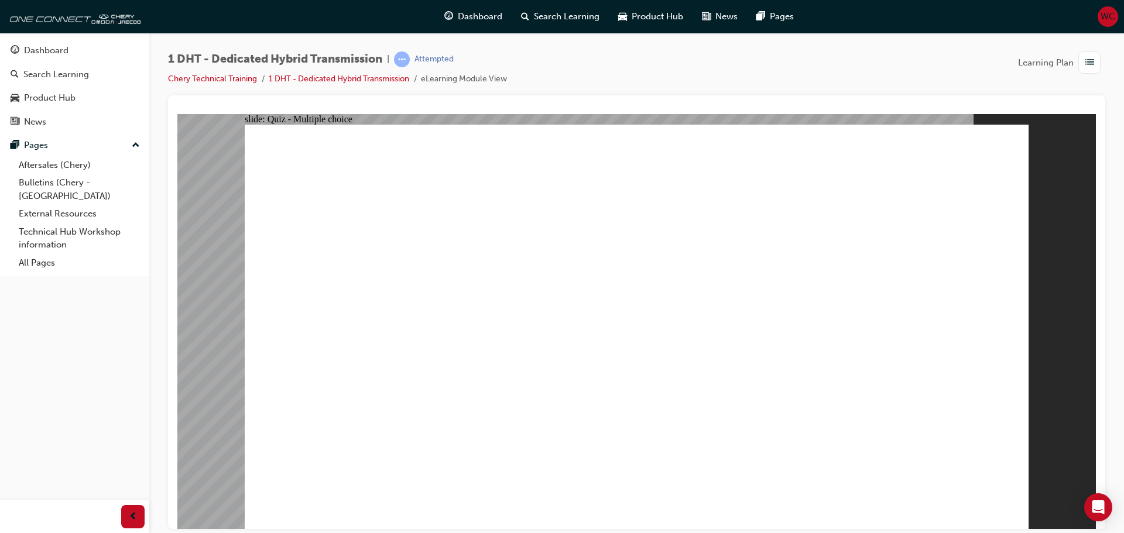
drag, startPoint x: 382, startPoint y: 421, endPoint x: 739, endPoint y: 168, distance: 437.8
drag, startPoint x: 520, startPoint y: 385, endPoint x: 641, endPoint y: 207, distance: 215.6
drag, startPoint x: 556, startPoint y: 423, endPoint x: 576, endPoint y: 230, distance: 194.2
drag, startPoint x: 618, startPoint y: 403, endPoint x: 641, endPoint y: 267, distance: 137.8
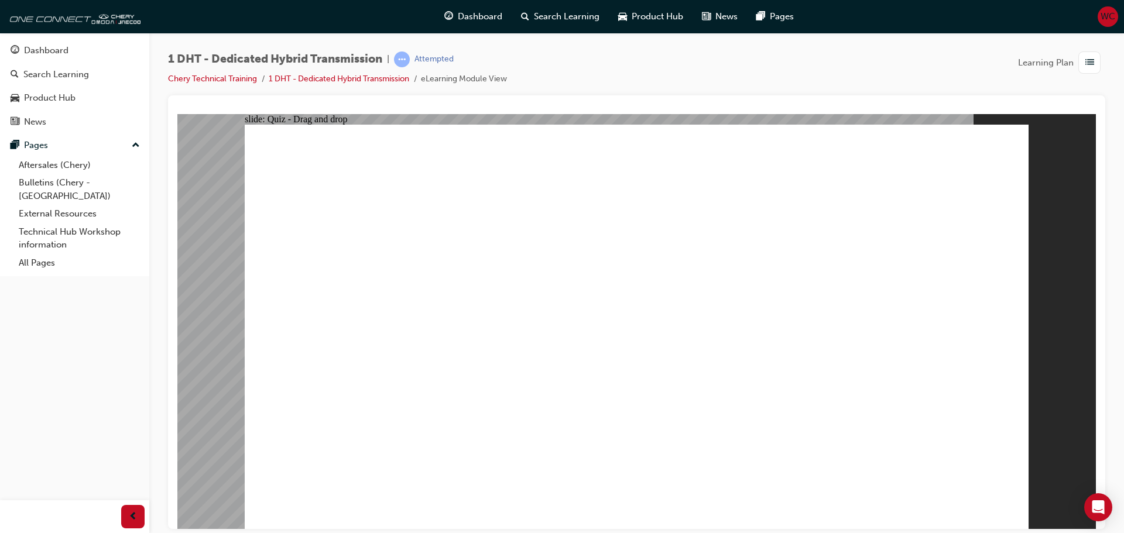
drag, startPoint x: 761, startPoint y: 422, endPoint x: 677, endPoint y: 211, distance: 226.9
drag, startPoint x: 727, startPoint y: 376, endPoint x: 859, endPoint y: 195, distance: 223.4
drag, startPoint x: 835, startPoint y: 417, endPoint x: 925, endPoint y: 222, distance: 215.3
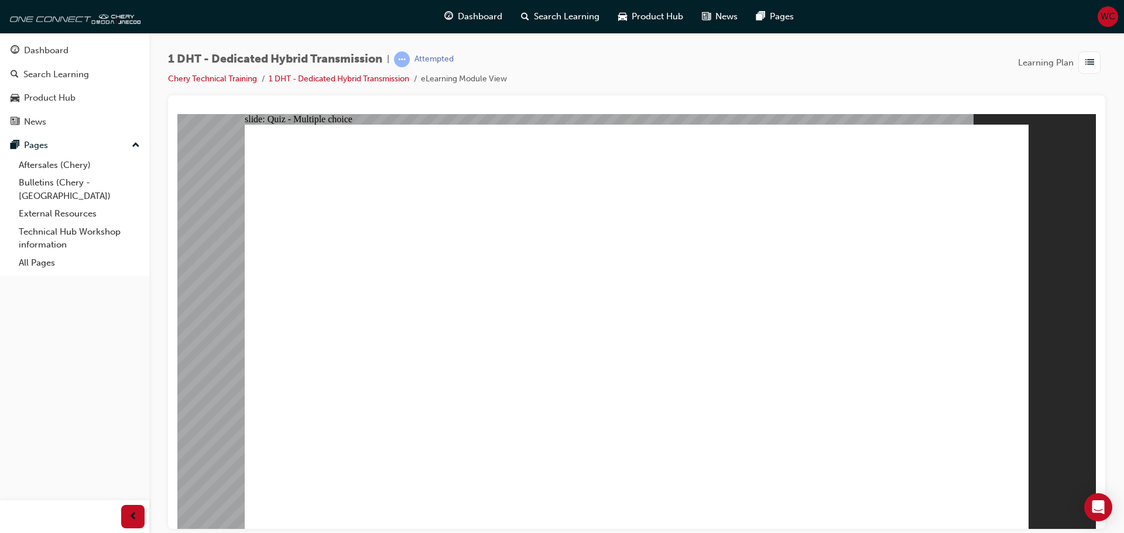
radio input "true"
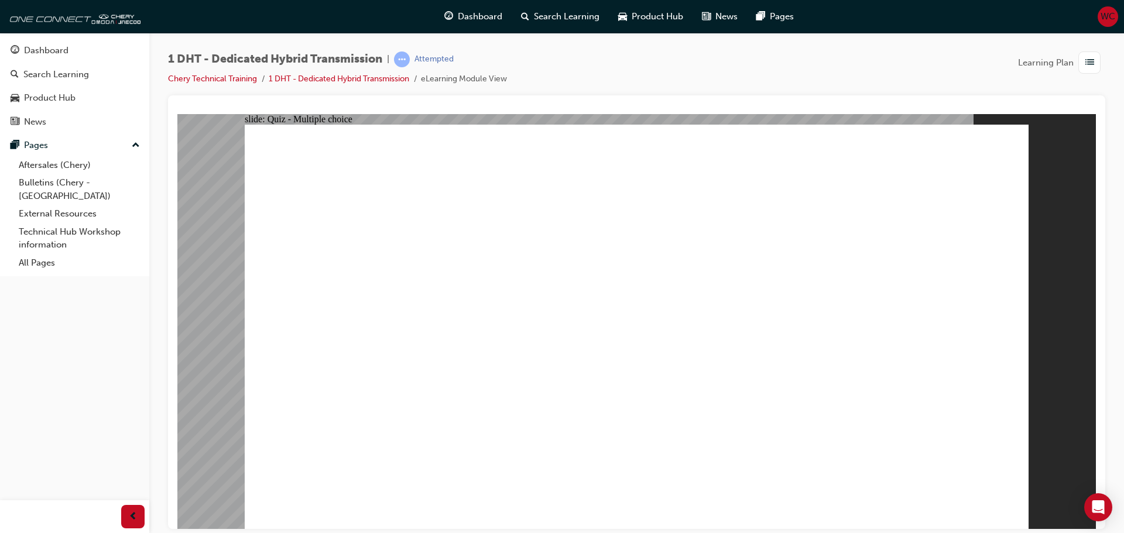
radio input "true"
checkbox input "true"
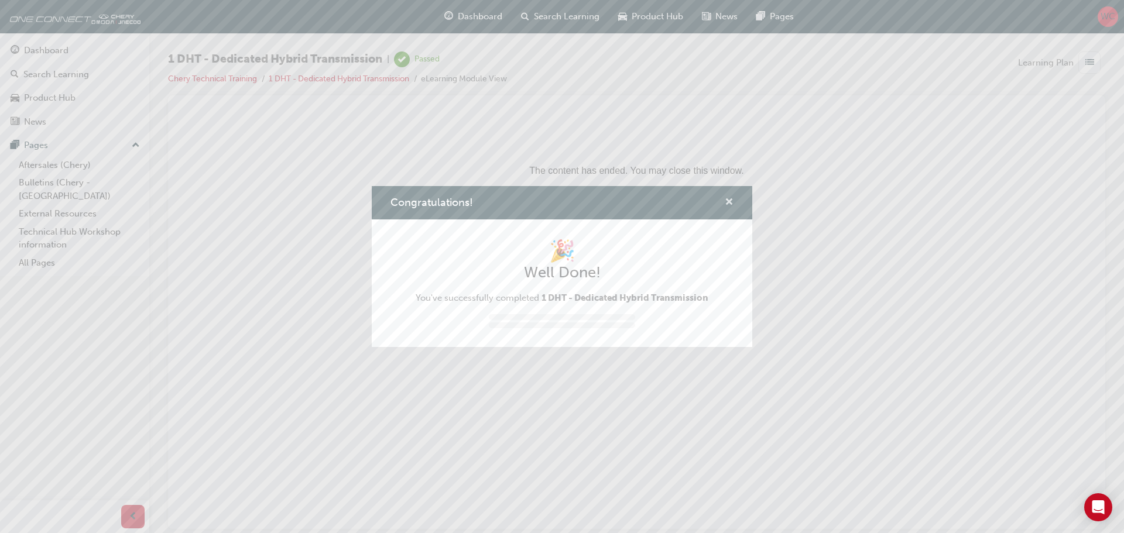
click at [729, 202] on span "cross-icon" at bounding box center [729, 203] width 9 height 11
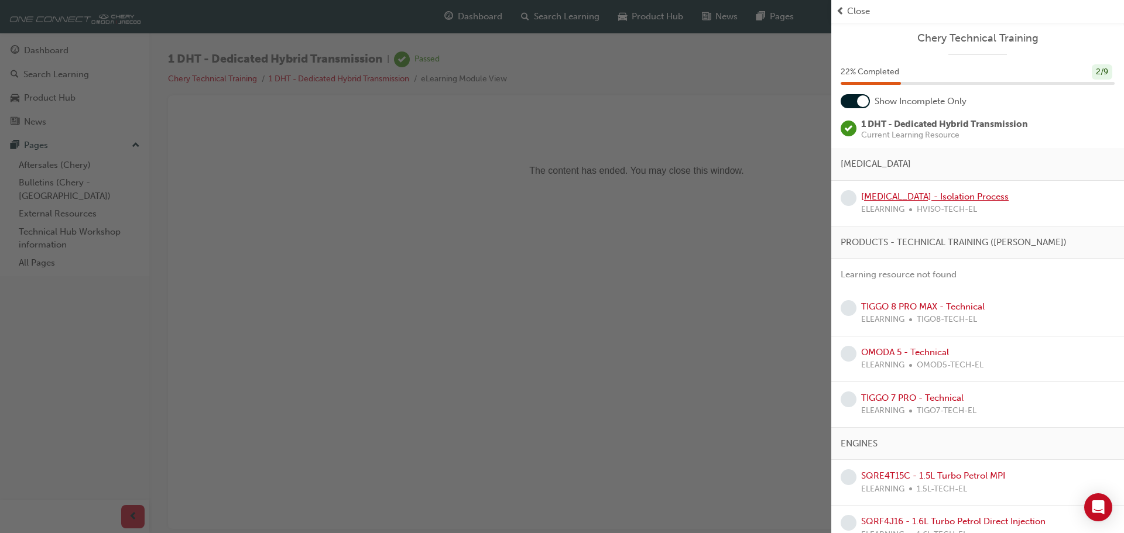
click at [902, 198] on link "[MEDICAL_DATA] - Isolation Process" at bounding box center [934, 196] width 147 height 11
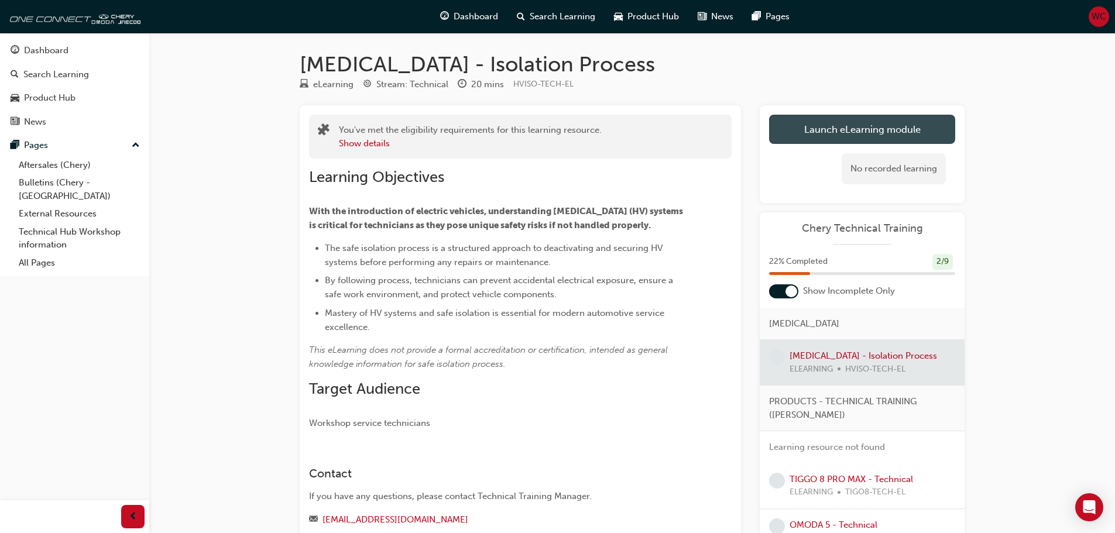
click at [860, 128] on link "Launch eLearning module" at bounding box center [862, 129] width 186 height 29
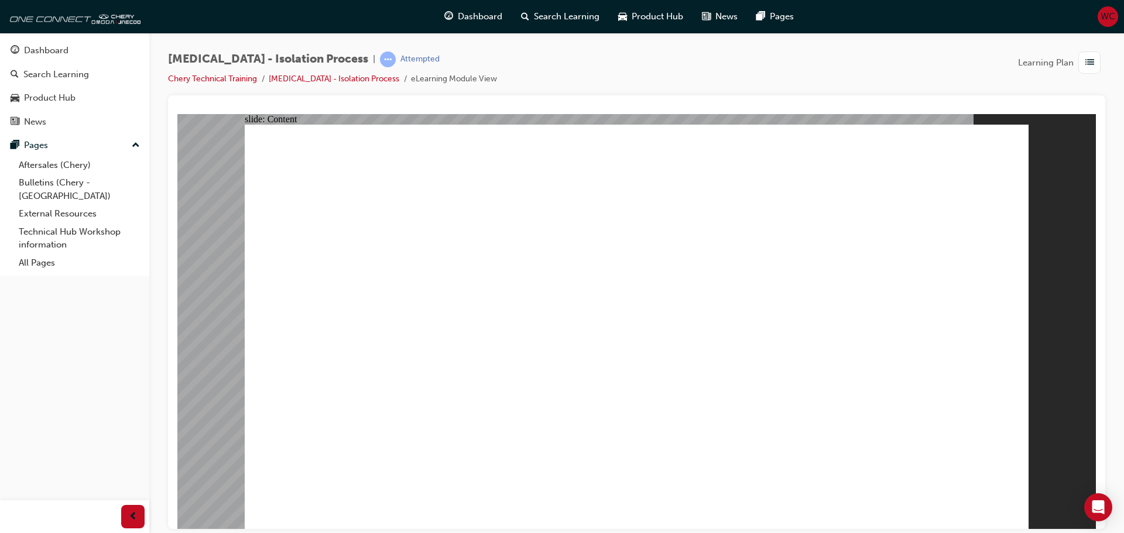
drag, startPoint x: 939, startPoint y: 147, endPoint x: 932, endPoint y: 169, distance: 22.2
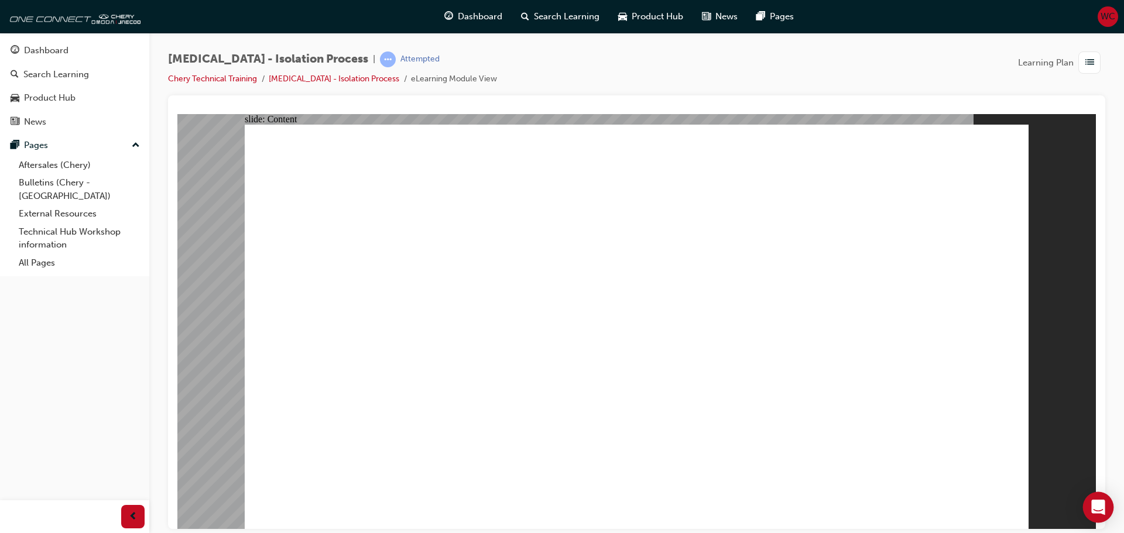
click at [1099, 507] on icon "Open Intercom Messenger" at bounding box center [1097, 507] width 13 height 15
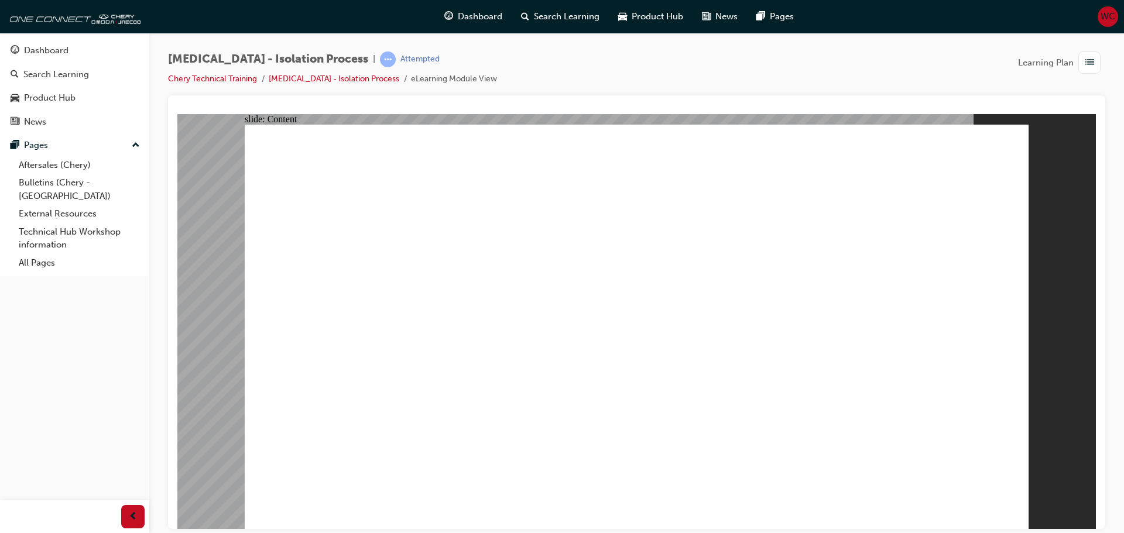
drag, startPoint x: 351, startPoint y: 370, endPoint x: 367, endPoint y: 358, distance: 19.7
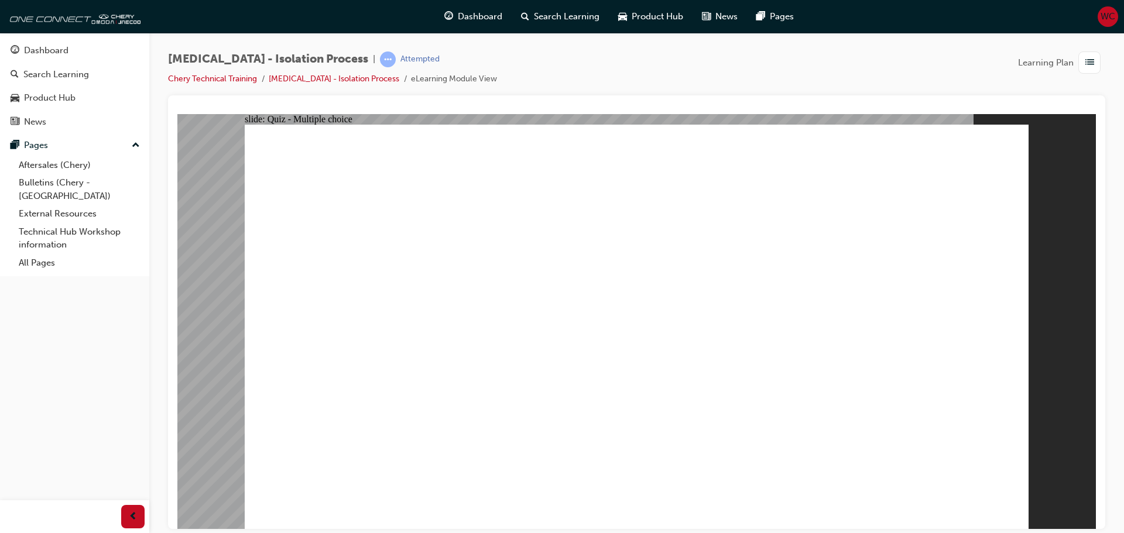
radio input "true"
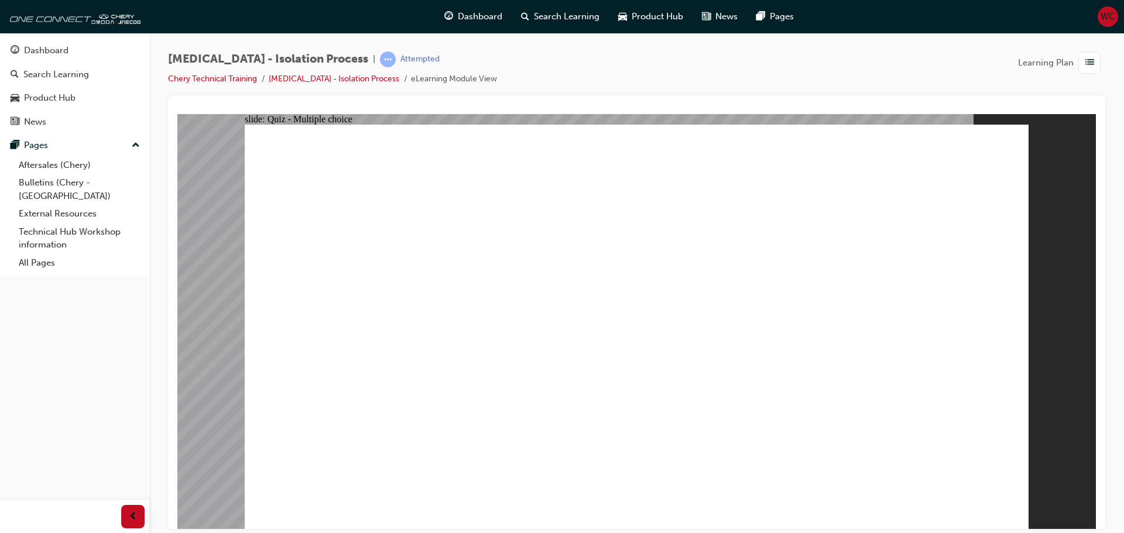
radio input "true"
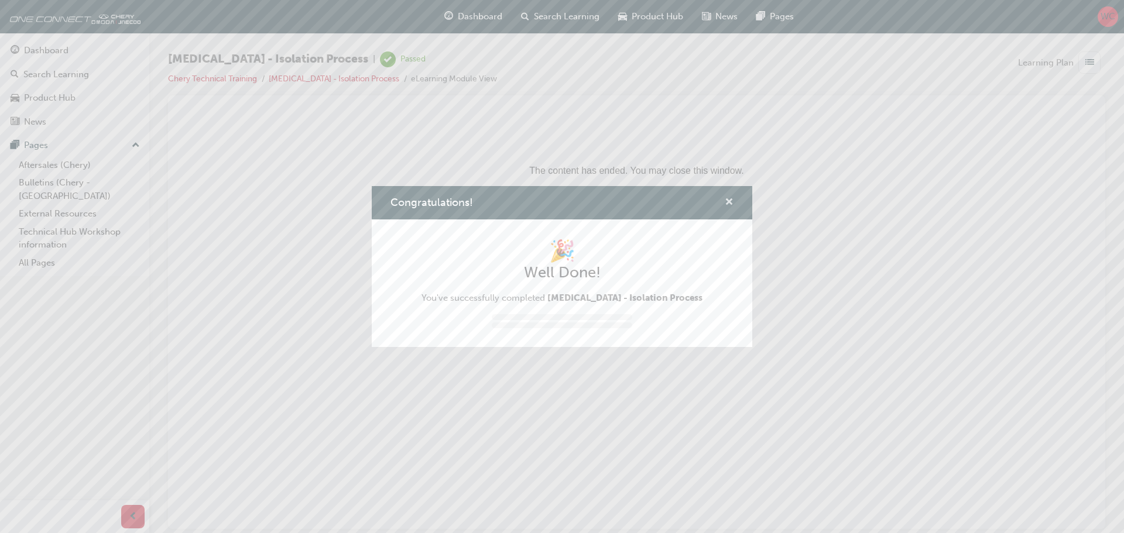
click at [729, 198] on span "cross-icon" at bounding box center [729, 203] width 9 height 11
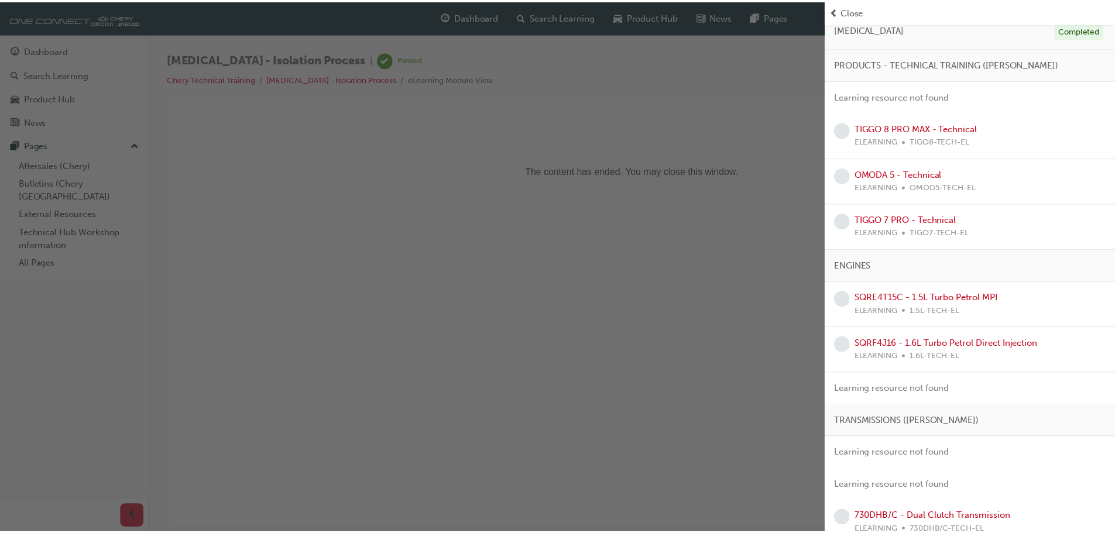
scroll to position [149, 0]
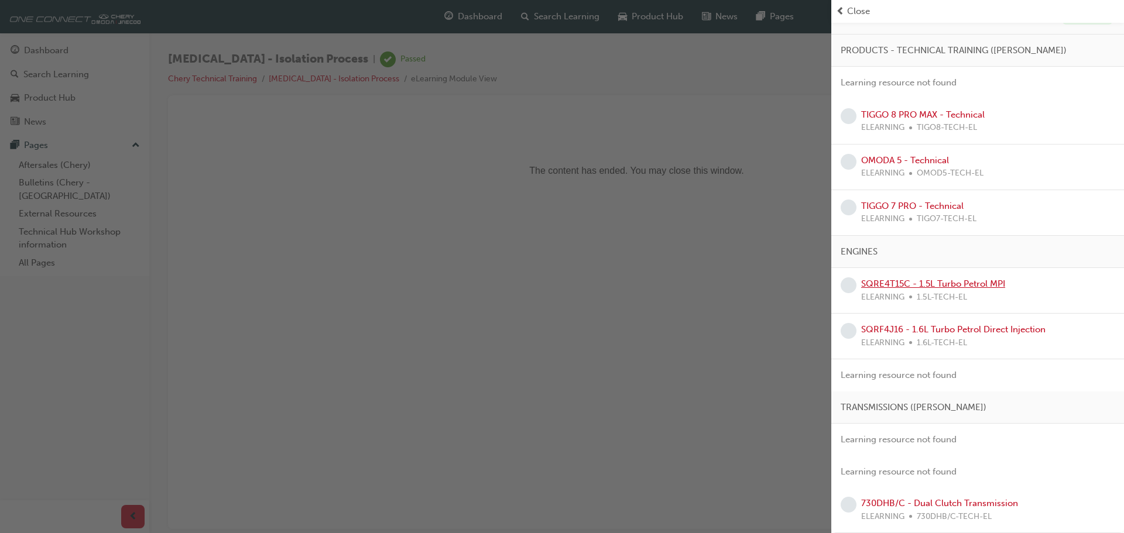
click at [888, 284] on link "SQRE4T15C - 1.5L Turbo Petrol MPI" at bounding box center [933, 284] width 144 height 11
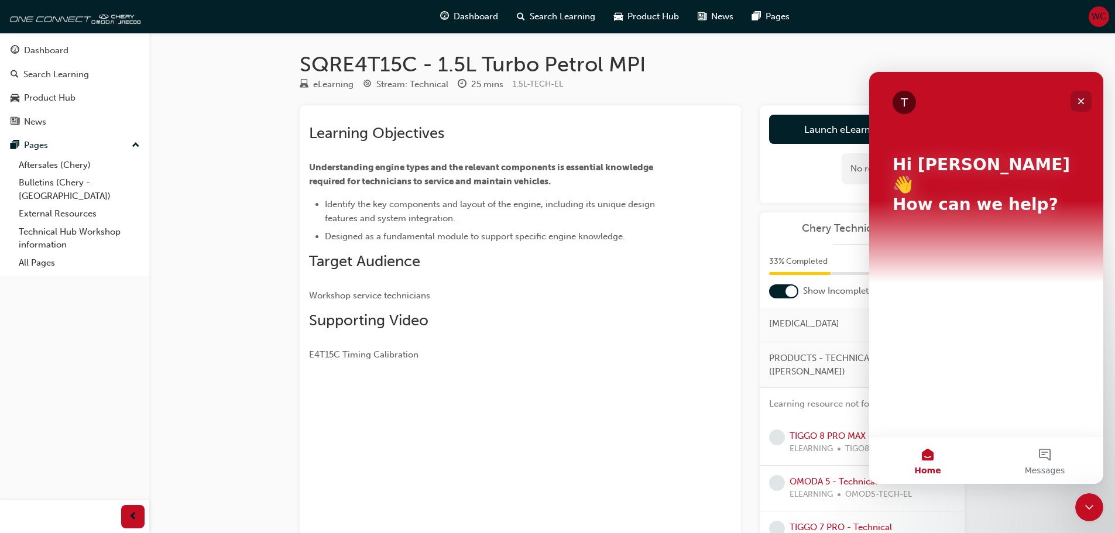
click at [1085, 102] on icon "Close" at bounding box center [1080, 101] width 9 height 9
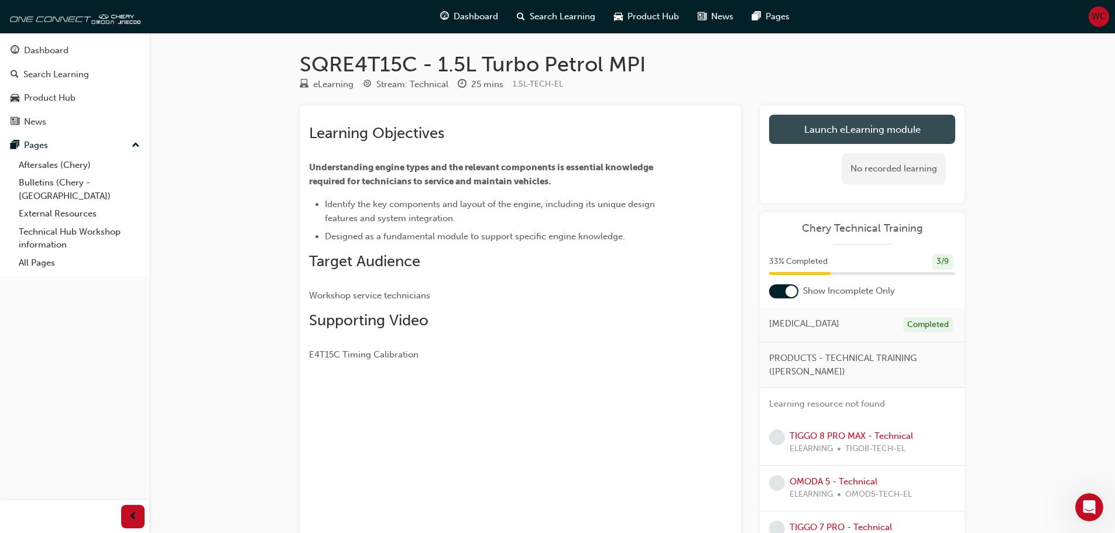
click at [873, 126] on link "Launch eLearning module" at bounding box center [862, 129] width 186 height 29
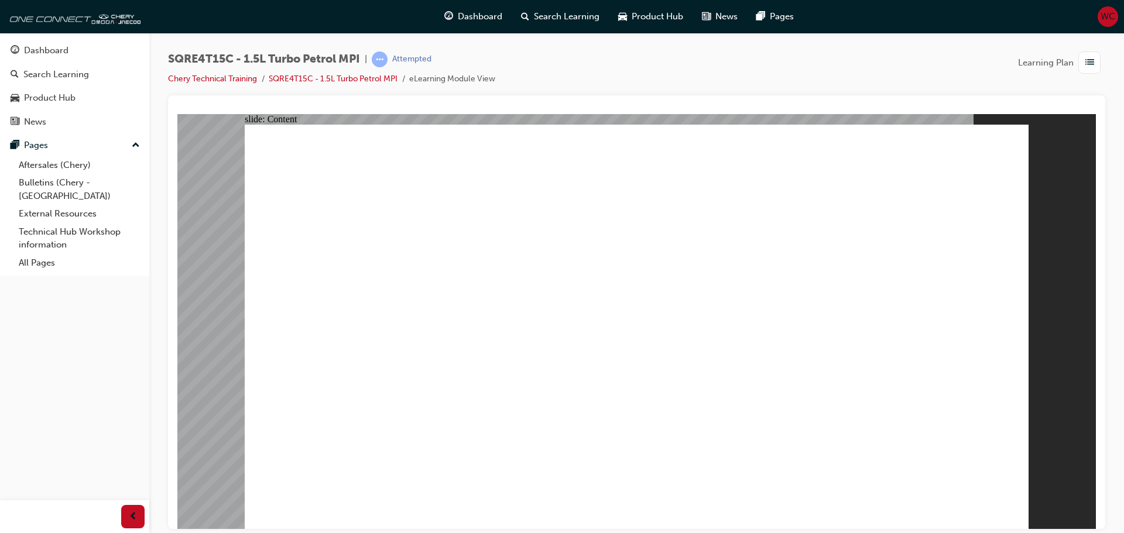
type input "2"
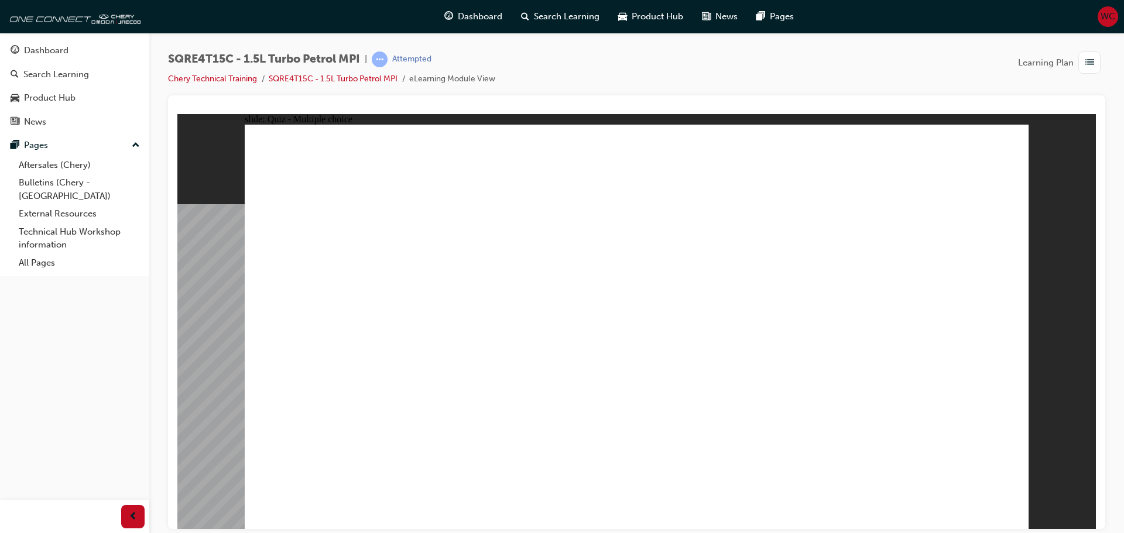
radio input "true"
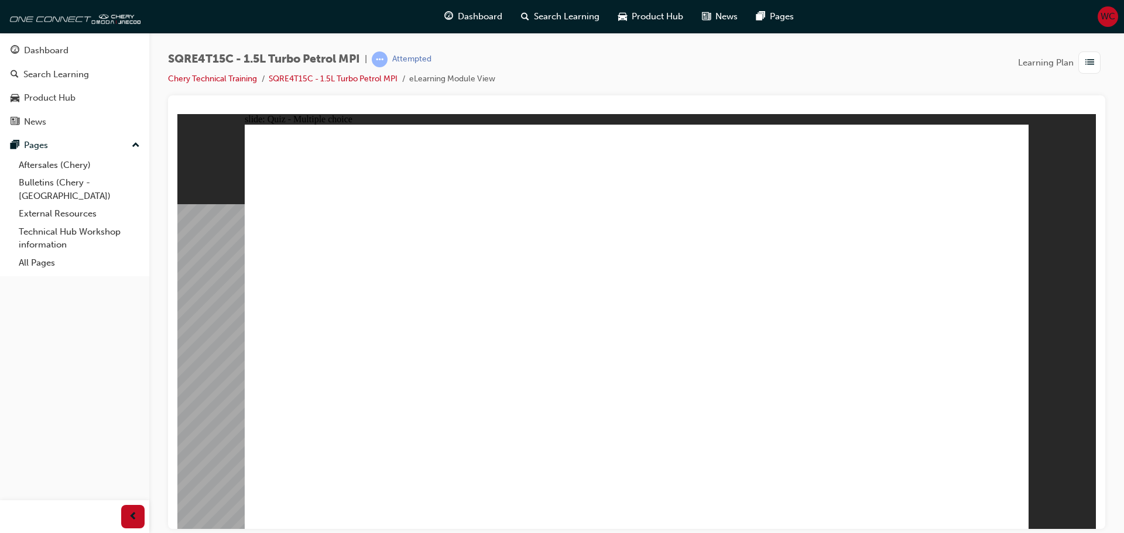
radio input "true"
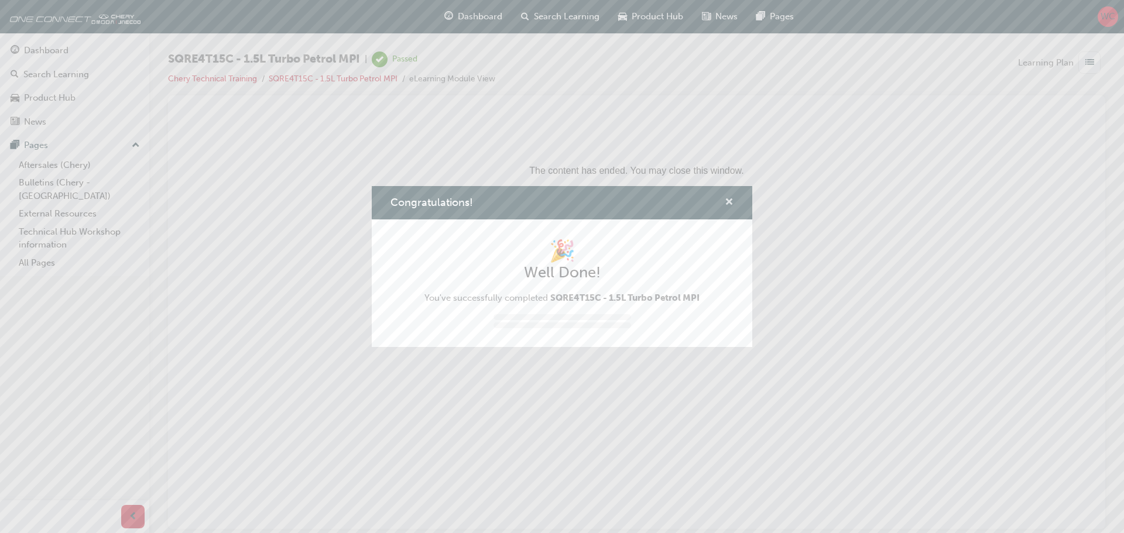
click at [729, 201] on span "cross-icon" at bounding box center [729, 203] width 9 height 11
